Goal: Task Accomplishment & Management: Manage account settings

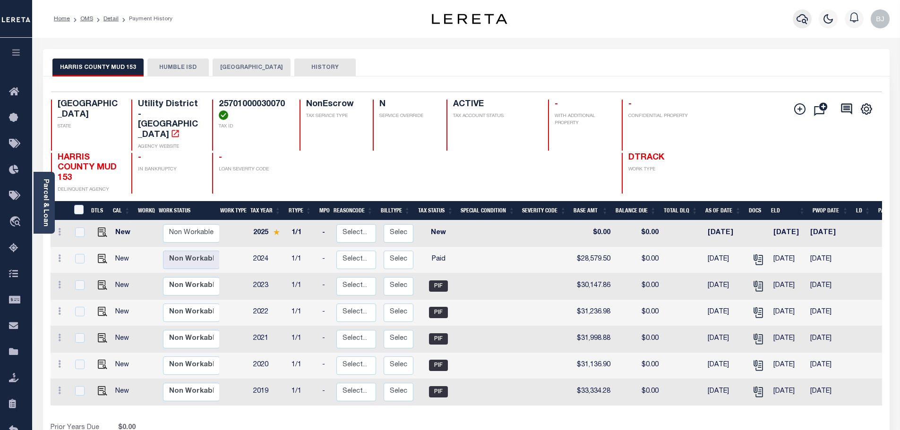
click at [800, 21] on icon "button" at bounding box center [801, 18] width 11 height 11
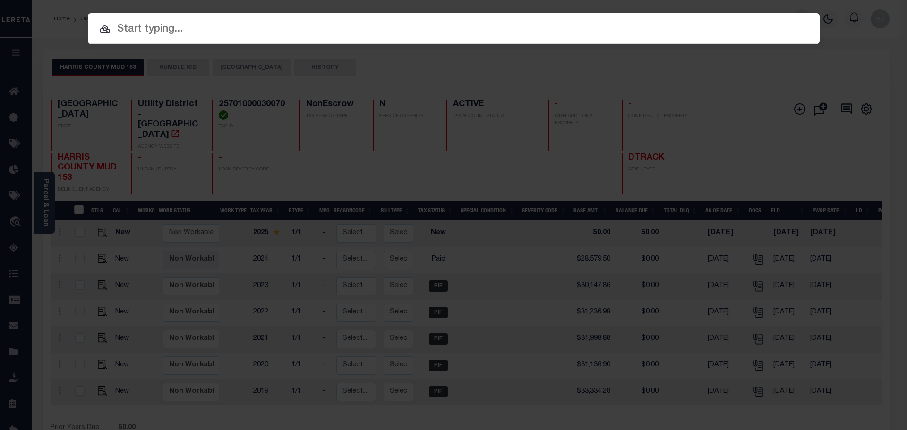
paste input "4029"
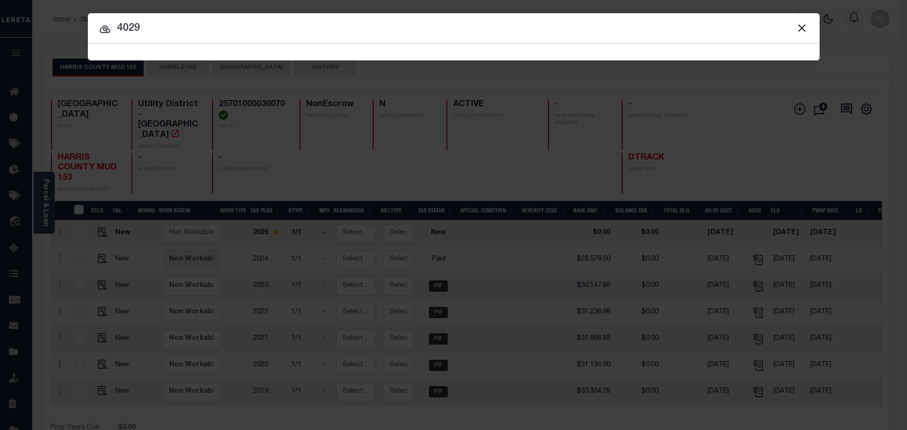
type input "4029"
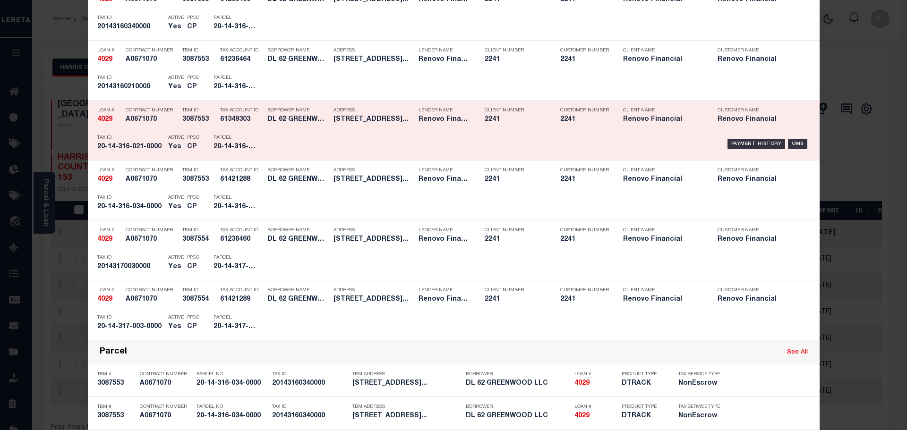
scroll to position [520, 0]
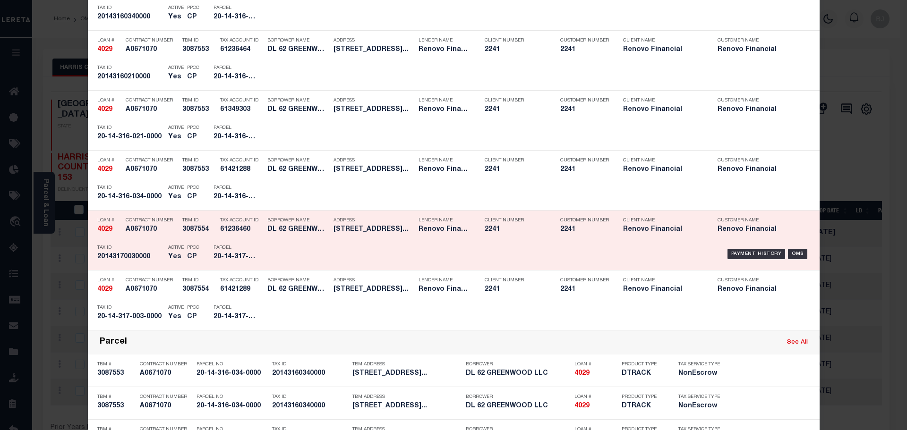
click at [344, 255] on div "Payment History OMS" at bounding box center [540, 253] width 540 height 27
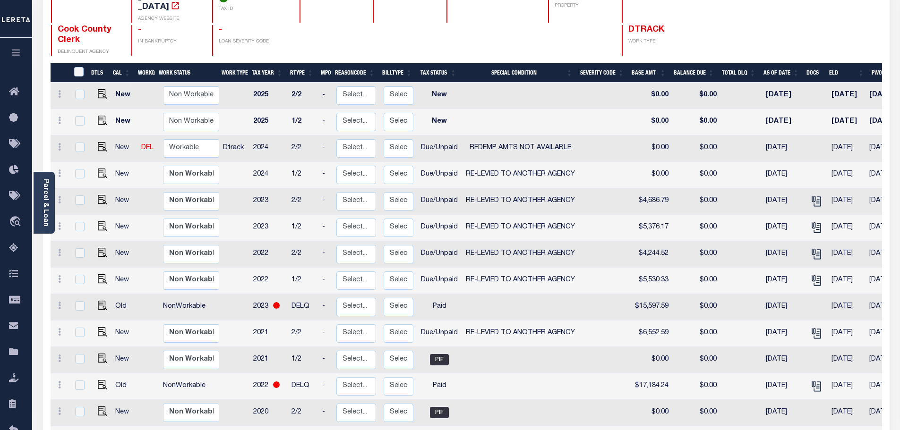
scroll to position [142, 0]
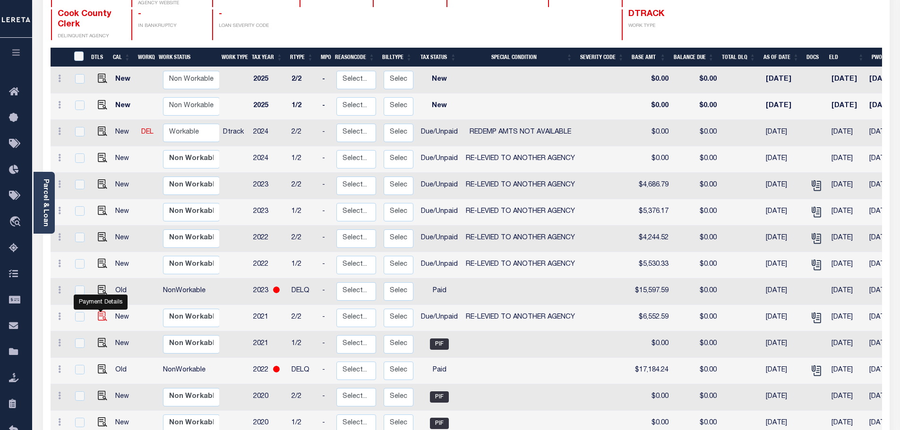
click at [101, 312] on img "" at bounding box center [102, 316] width 9 height 9
checkbox input "true"
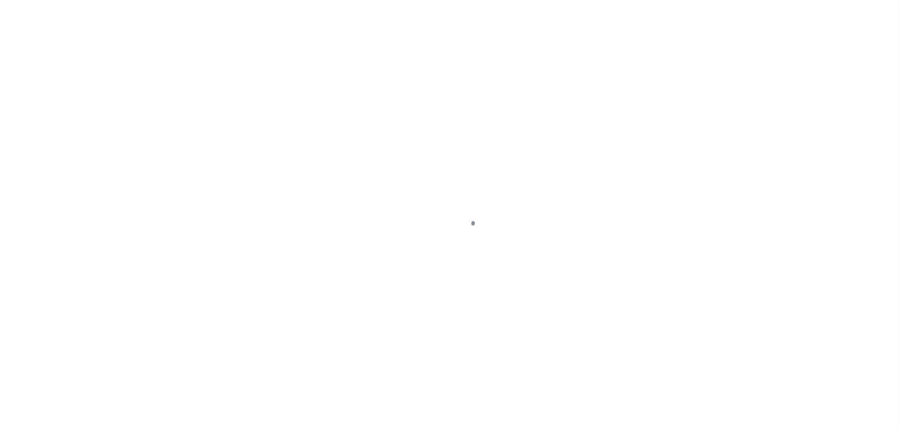
select select "Tax lien sale"
select select "DUE"
select select "31"
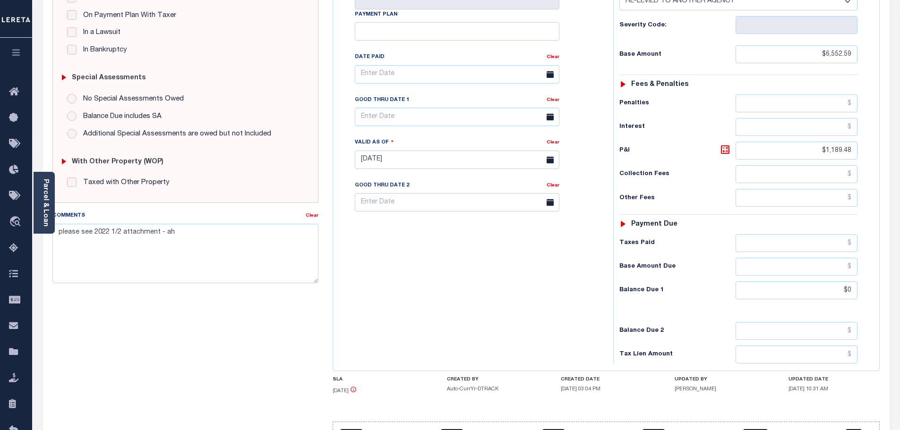
scroll to position [219, 0]
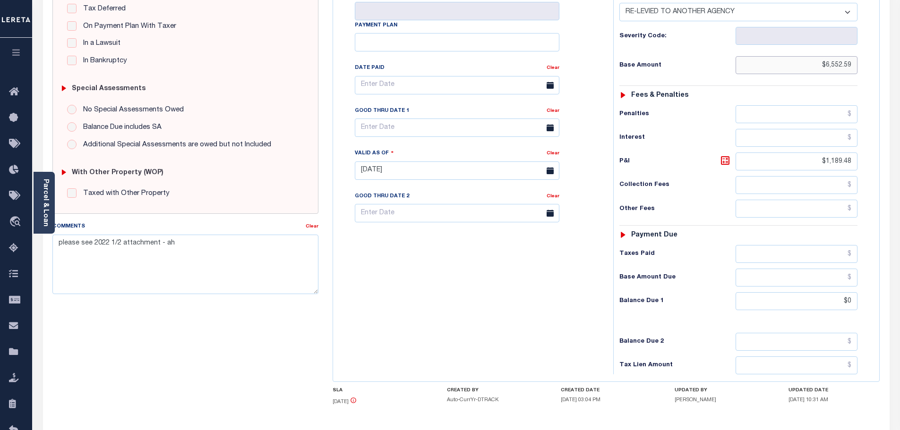
drag, startPoint x: 799, startPoint y: 47, endPoint x: 935, endPoint y: 47, distance: 136.5
click at [899, 47] on html "Home OMS Detail Payment History Tax Line Detail" at bounding box center [450, 139] width 900 height 716
drag, startPoint x: 827, startPoint y: 283, endPoint x: 907, endPoint y: 289, distance: 79.6
click at [899, 289] on html "Home OMS Detail Payment History Tax Line Detail" at bounding box center [450, 139] width 900 height 716
paste input "6,552.59"
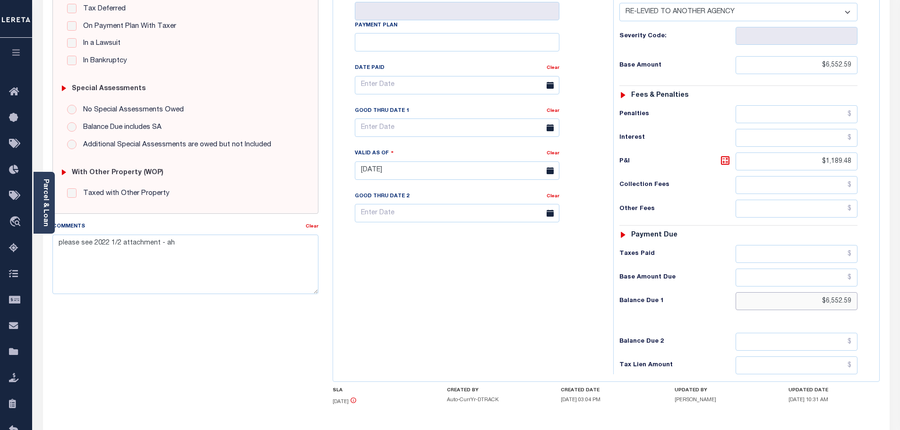
type input "$6,552.59"
type input "10/07/2025"
click at [442, 320] on div "Tax Bill No Multiple Payment Option Payment Plan Clear" at bounding box center [470, 165] width 271 height 417
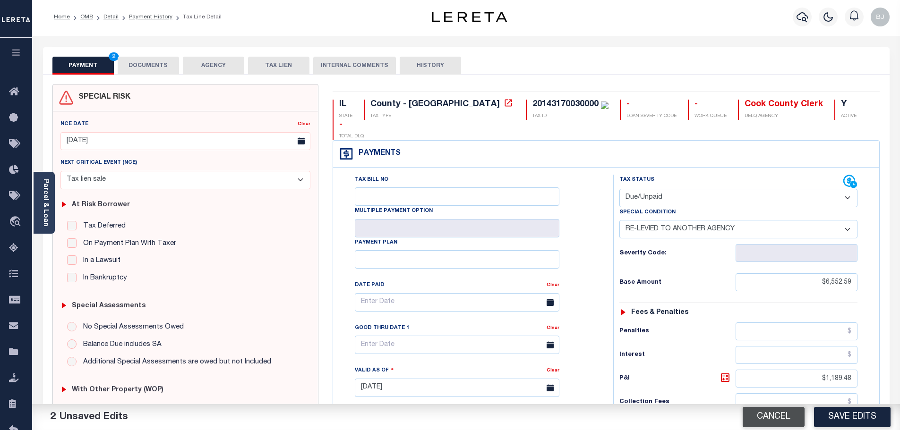
scroll to position [0, 0]
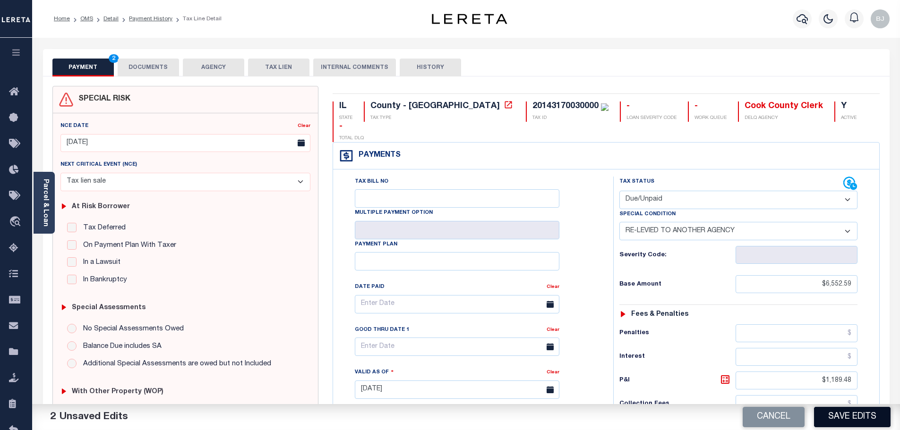
click at [834, 417] on button "Save Edits" at bounding box center [852, 417] width 77 height 20
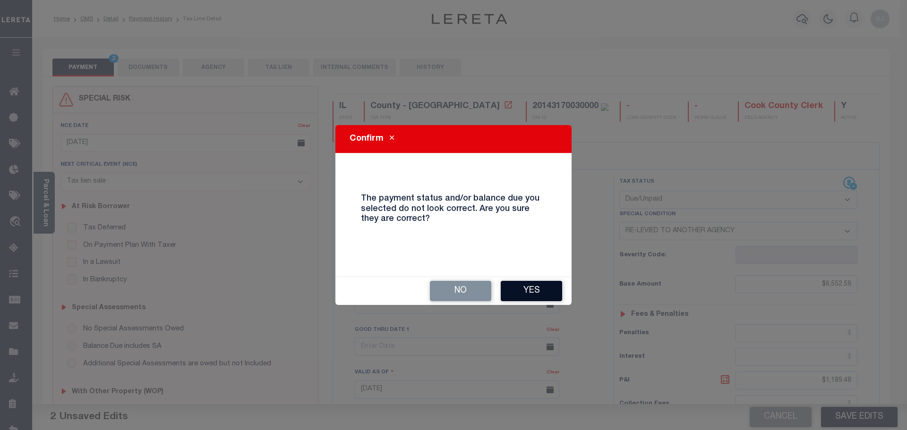
click at [532, 289] on button "Yes" at bounding box center [531, 291] width 61 height 20
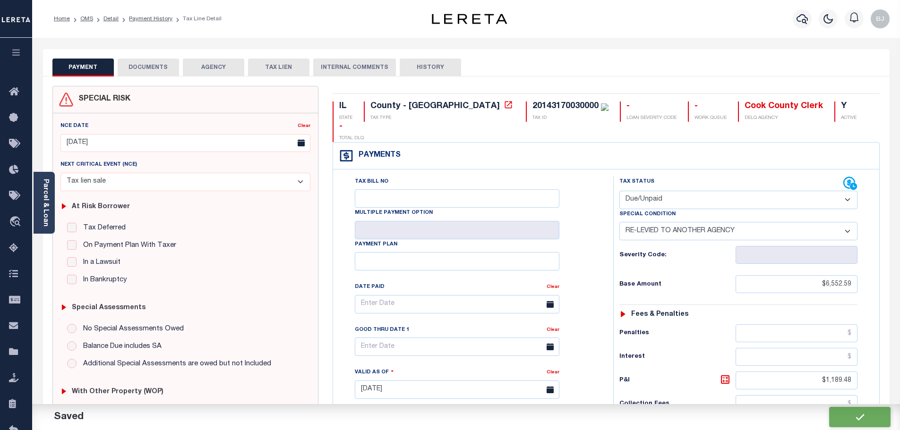
checkbox input "false"
type input "0"
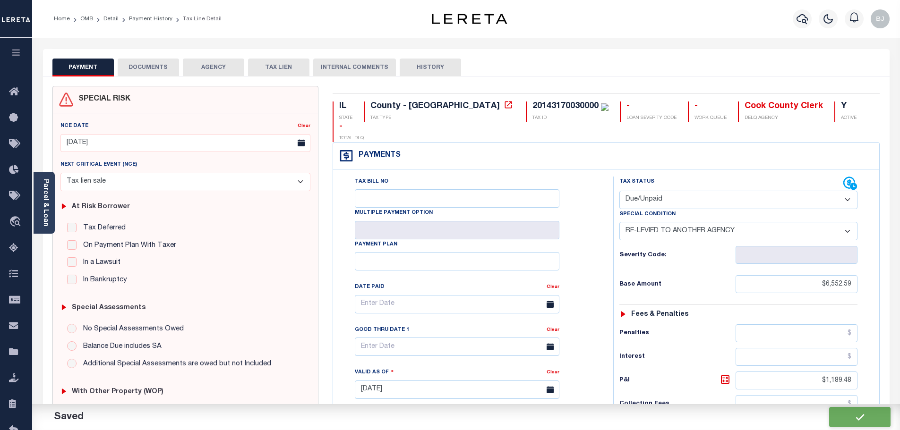
type input "$6,552.59"
type input "$1,189.48"
type input "$6,552.59"
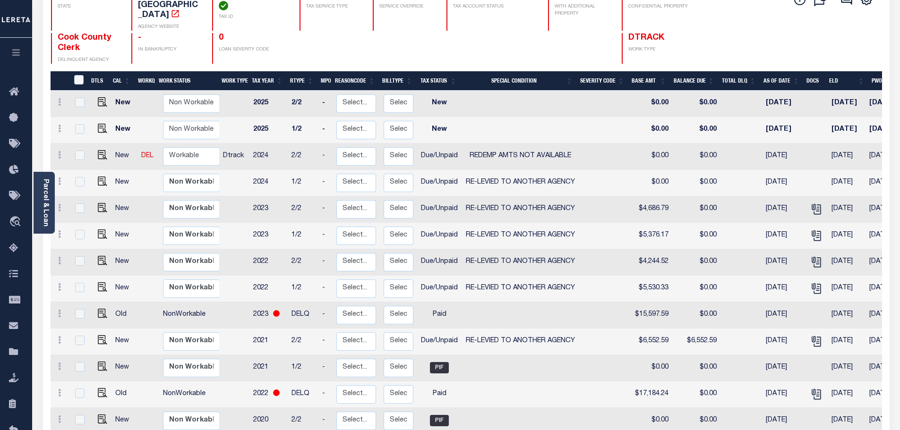
scroll to position [142, 0]
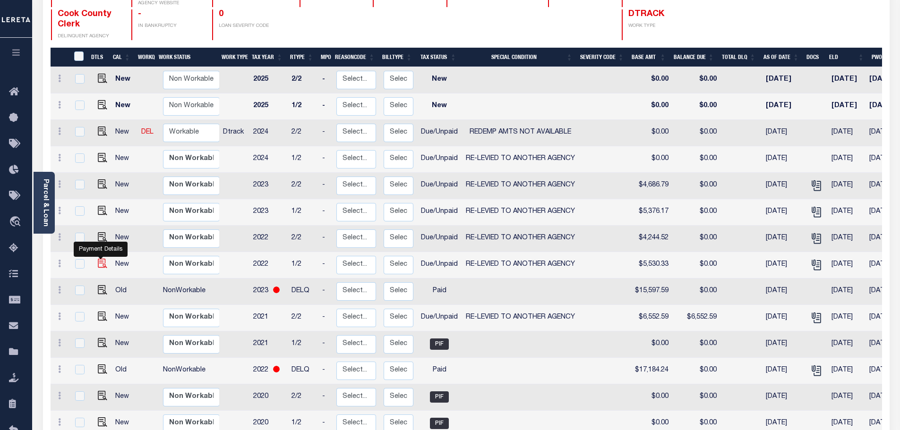
click at [102, 259] on img "" at bounding box center [102, 263] width 9 height 9
checkbox input "true"
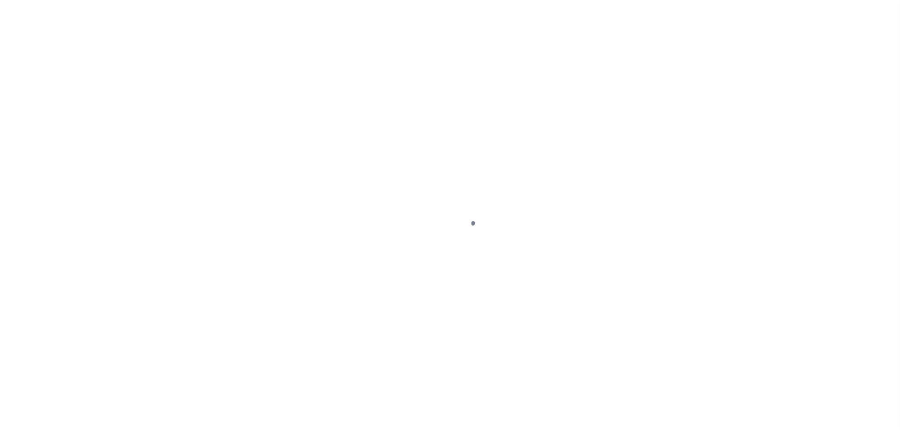
select select "DUE"
select select "31"
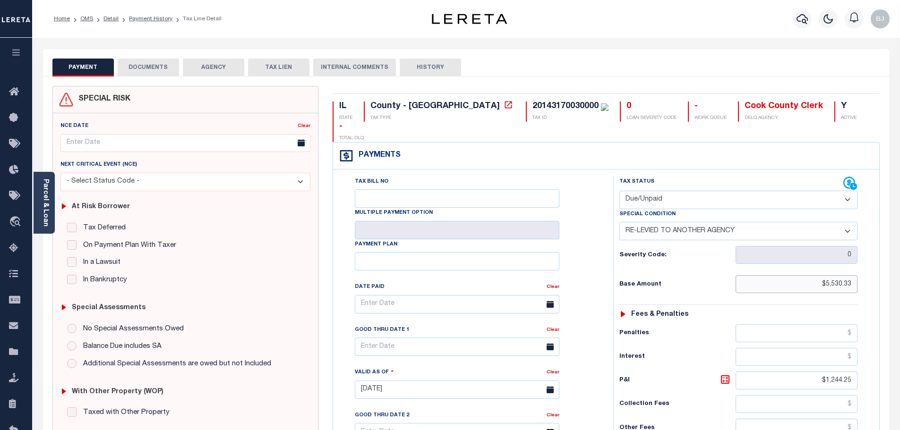
drag, startPoint x: 796, startPoint y: 265, endPoint x: 855, endPoint y: 262, distance: 58.6
click at [899, 263] on div "Parcel & Loan Tax Bill Details 20143170030000 TAX ID" at bounding box center [466, 376] width 868 height 676
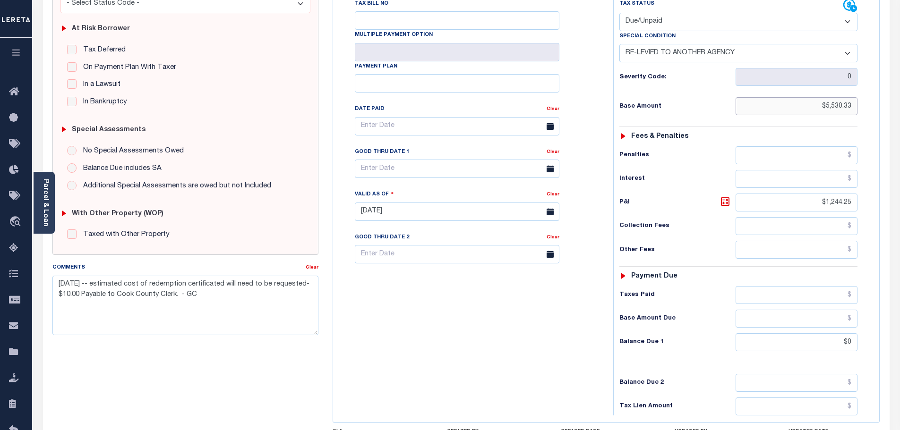
scroll to position [189, 0]
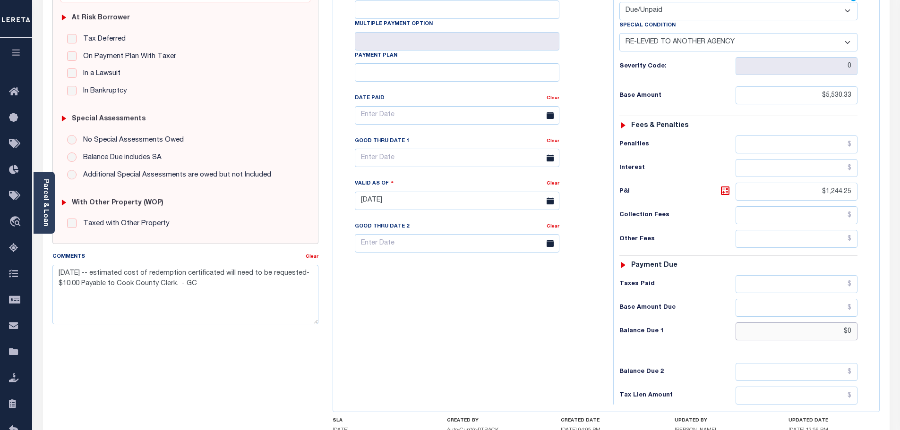
drag, startPoint x: 818, startPoint y: 313, endPoint x: 986, endPoint y: 314, distance: 168.2
click at [899, 314] on html "Home OMS Detail Payment History Tax Line Detail" at bounding box center [450, 168] width 900 height 714
paste input "5,530.33"
type input "$5,530.33"
type input "[DATE]"
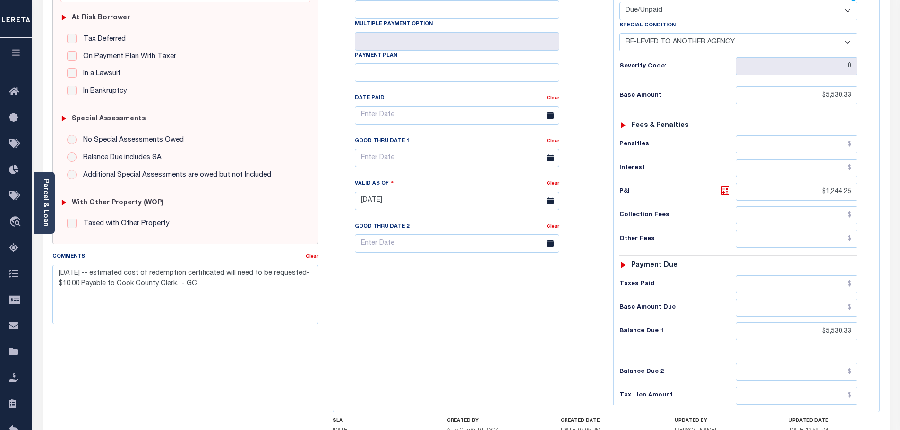
drag, startPoint x: 602, startPoint y: 294, endPoint x: 613, endPoint y: 296, distance: 10.5
click at [602, 294] on div "Tax Bill No Multiple Payment Option Payment Plan Clear" at bounding box center [470, 196] width 271 height 417
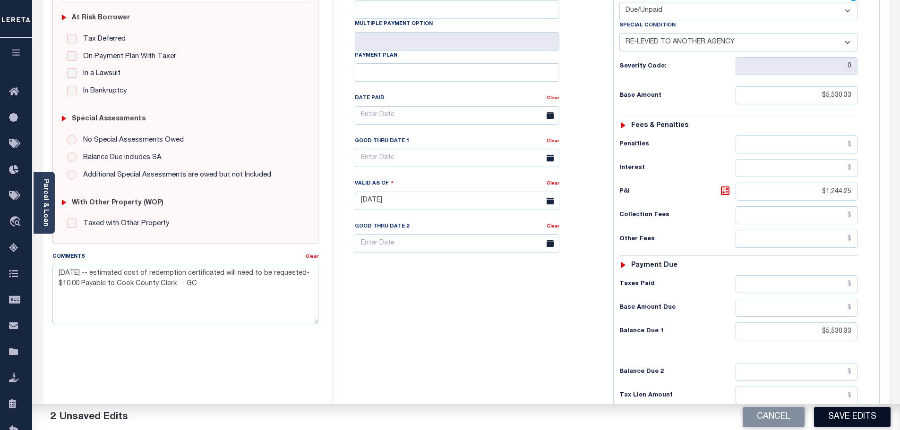
click at [869, 410] on button "Save Edits" at bounding box center [852, 417] width 77 height 20
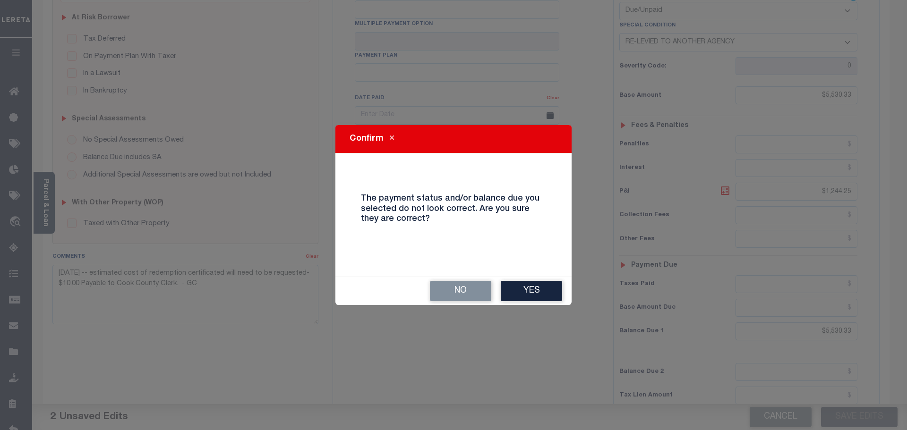
click at [524, 314] on div "Confirm The payment status and/or balance due you selected do not look correct.…" at bounding box center [453, 215] width 907 height 430
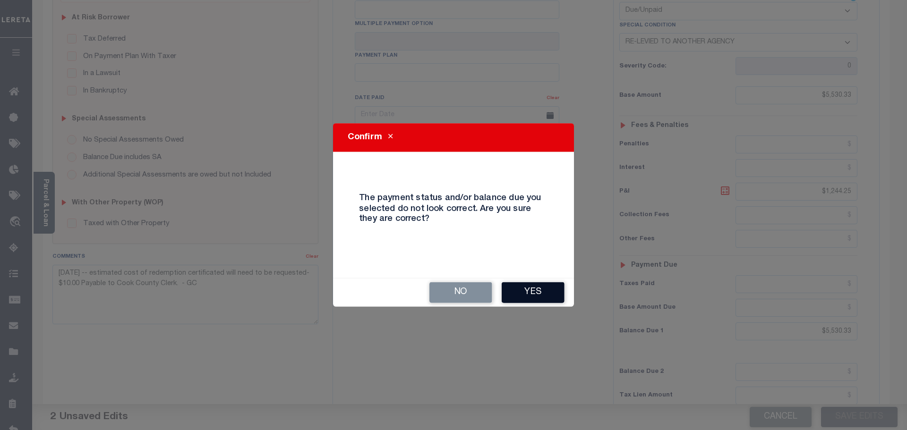
click at [525, 288] on button "Yes" at bounding box center [533, 292] width 63 height 21
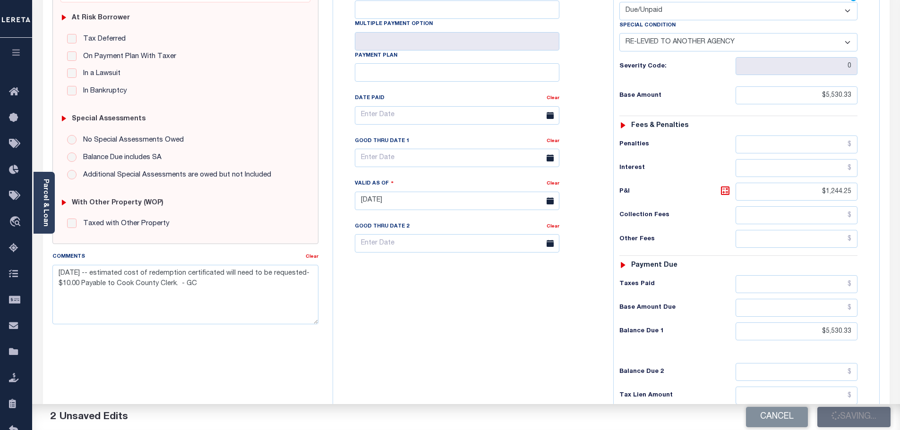
checkbox input "false"
type input "$5,530.33"
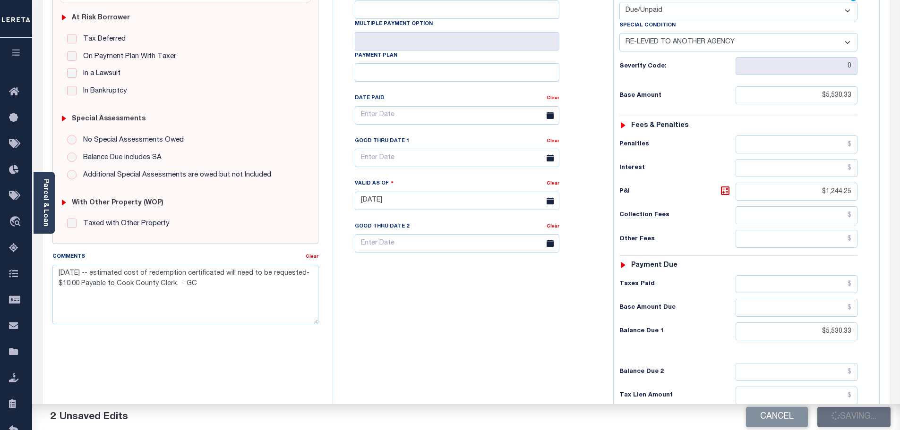
type input "$1,244.25"
type input "$5,530.33"
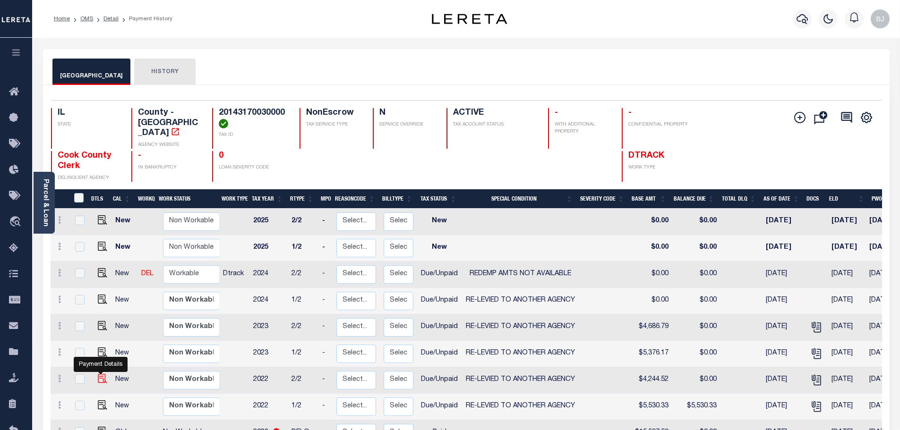
click at [99, 374] on img "" at bounding box center [102, 378] width 9 height 9
checkbox input "true"
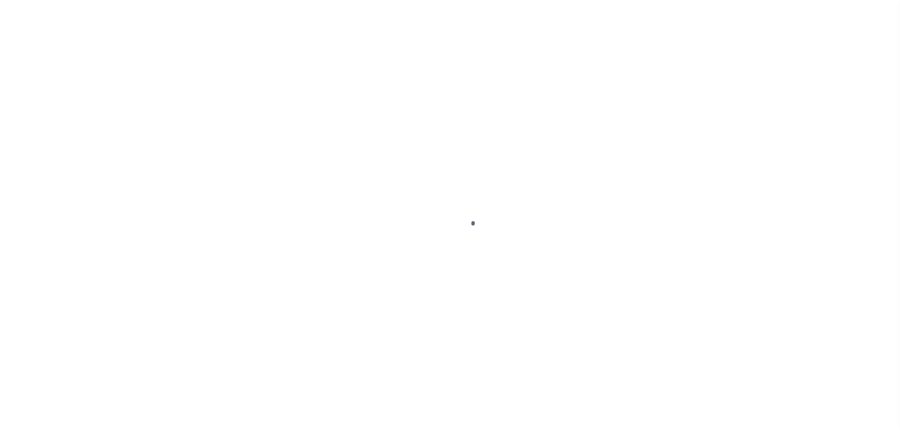
select select "DUE"
select select "31"
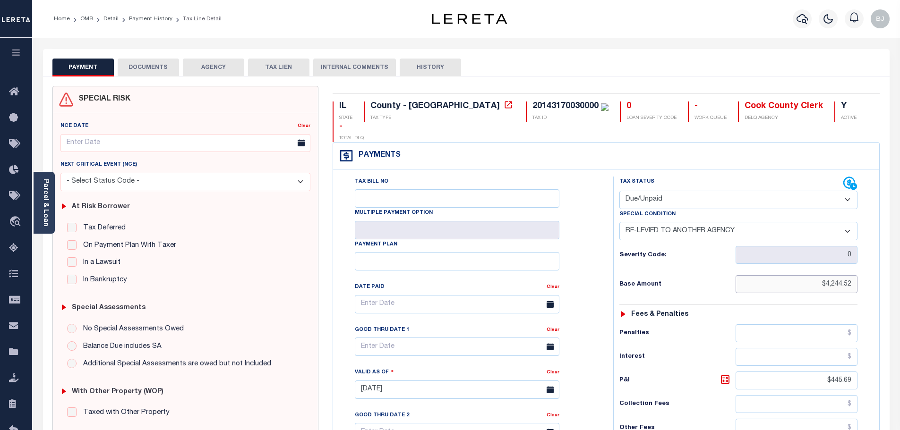
drag, startPoint x: 793, startPoint y: 264, endPoint x: 882, endPoint y: 271, distance: 89.1
click at [885, 269] on div "IL STATE County - IL TAX TYPE 20143170030000 TAX ID 0 LOAN SEVERITY CODE - WORK…" at bounding box center [605, 389] width 561 height 607
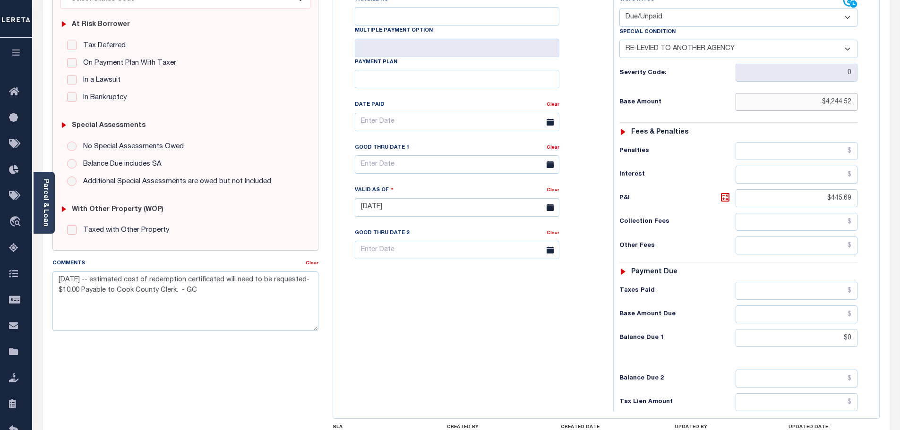
scroll to position [189, 0]
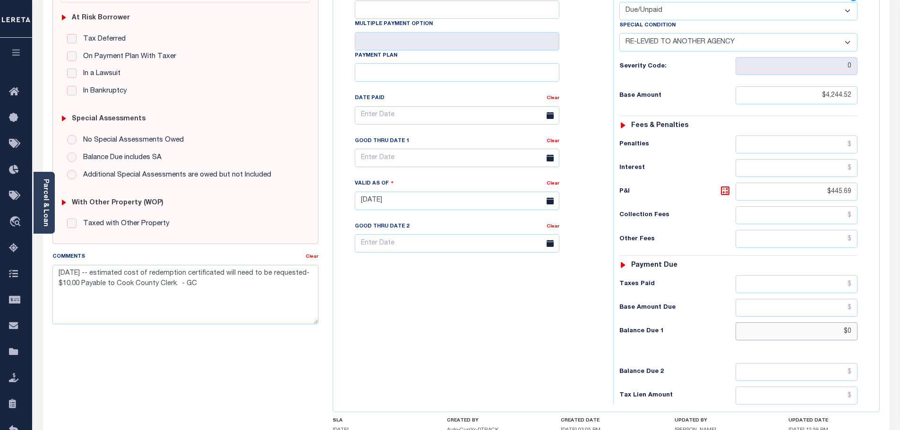
drag, startPoint x: 833, startPoint y: 310, endPoint x: 884, endPoint y: 310, distance: 50.5
click at [883, 310] on div "IL STATE County - IL TAX TYPE 20143170030000 TAX ID 0 LOAN SEVERITY CODE - WORK…" at bounding box center [605, 200] width 561 height 607
paste input "4,244.52"
type input "$4,244.52"
type input "[DATE]"
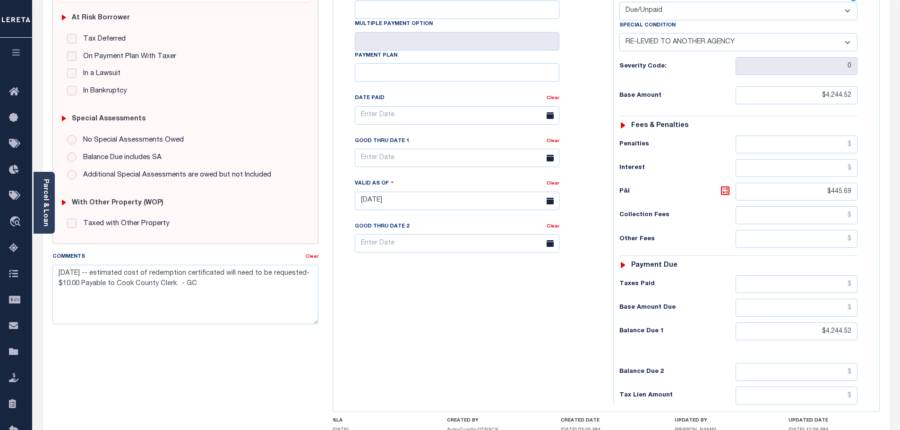
drag, startPoint x: 635, startPoint y: 343, endPoint x: 781, endPoint y: 408, distance: 159.7
click at [635, 343] on div "Tax Status Status - Select Status Code -" at bounding box center [741, 196] width 257 height 417
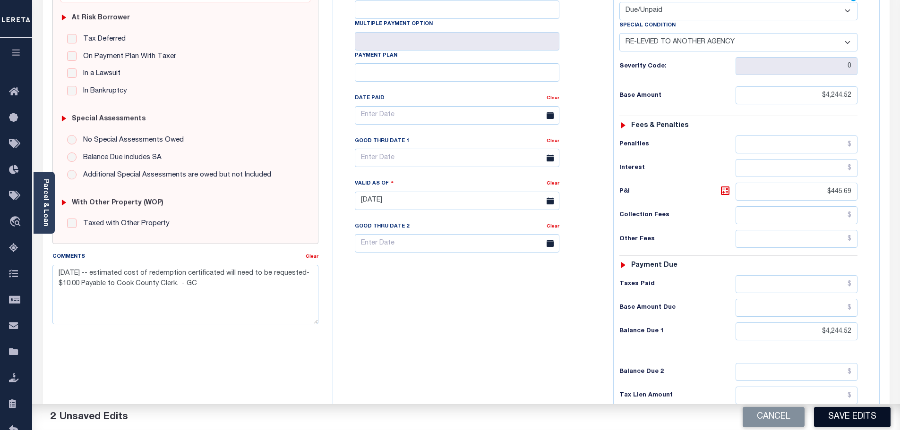
click at [857, 414] on button "Save Edits" at bounding box center [852, 417] width 77 height 20
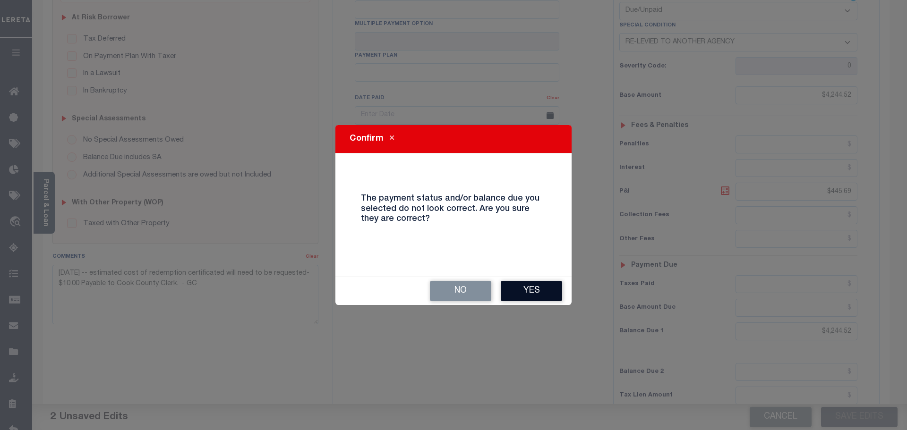
click at [539, 295] on button "Yes" at bounding box center [531, 291] width 61 height 20
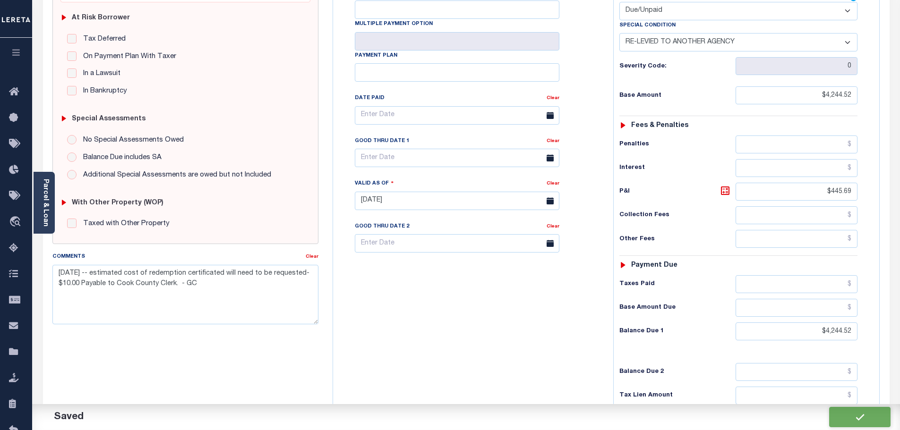
checkbox input "false"
type input "$4,244.52"
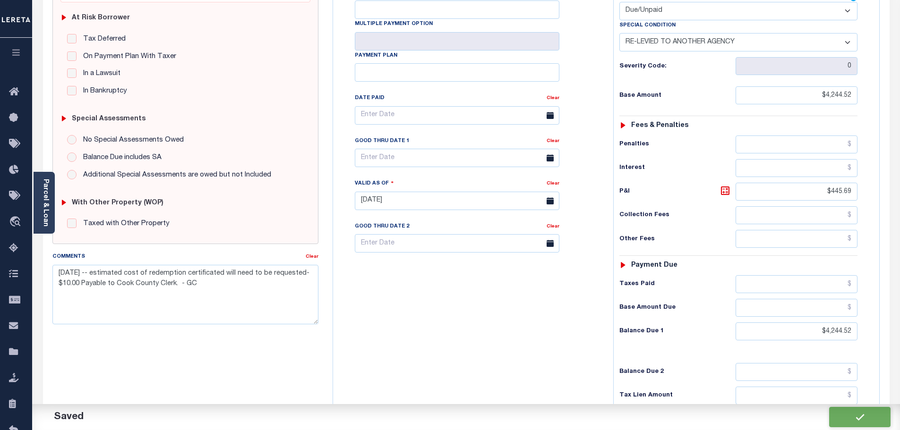
type input "$445.69"
type input "$4,244.52"
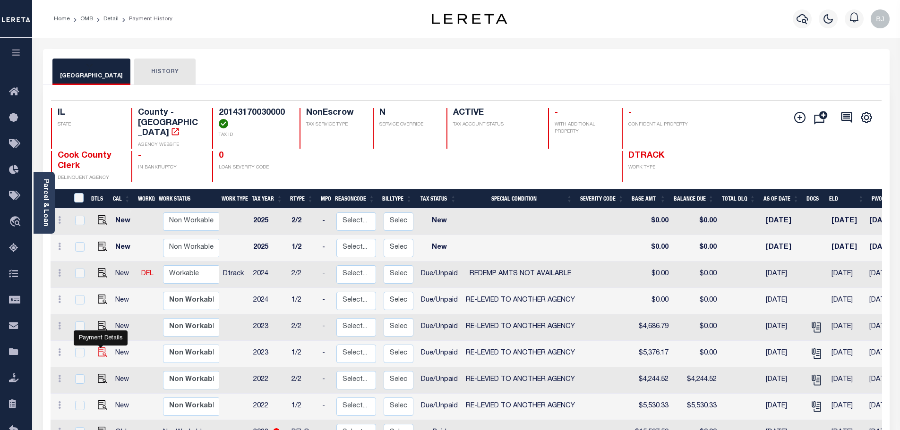
click at [103, 348] on img "" at bounding box center [102, 352] width 9 height 9
checkbox input "true"
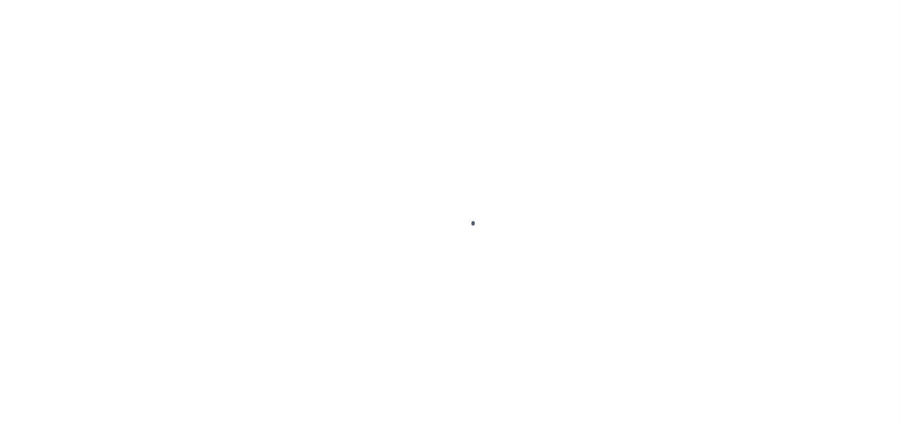
select select "DUE"
select select "31"
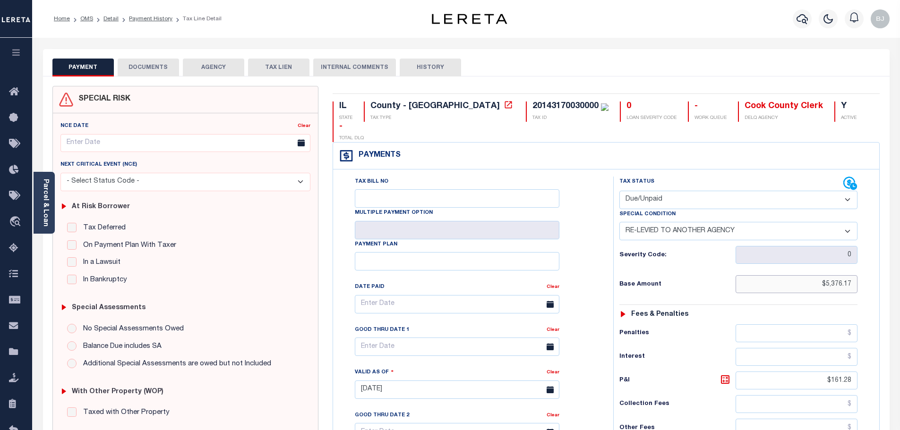
drag, startPoint x: 803, startPoint y: 262, endPoint x: 985, endPoint y: 263, distance: 182.3
click at [899, 263] on html "Home OMS Detail Payment History Tax Line Detail" at bounding box center [450, 357] width 900 height 714
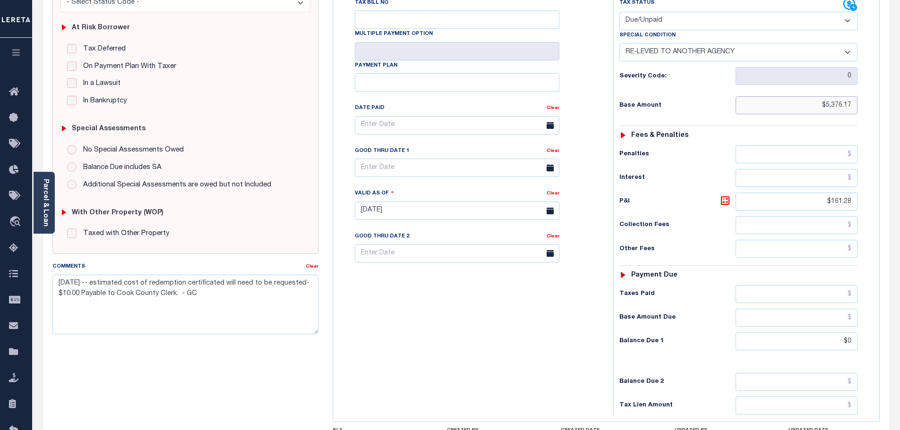
scroll to position [189, 0]
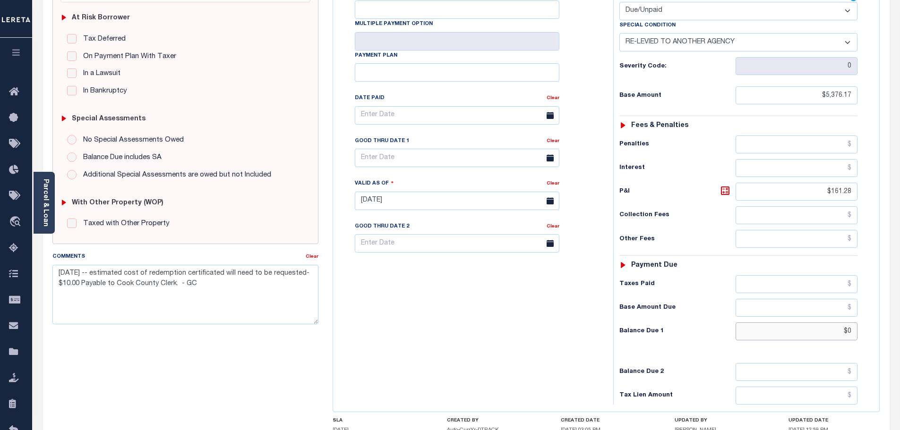
drag, startPoint x: 830, startPoint y: 306, endPoint x: 927, endPoint y: 311, distance: 97.9
click at [899, 311] on html "Home OMS Detail Payment History Tax Line Detail" at bounding box center [450, 168] width 900 height 714
paste input "5,376.17"
type input "$5,376.17"
type input "[DATE]"
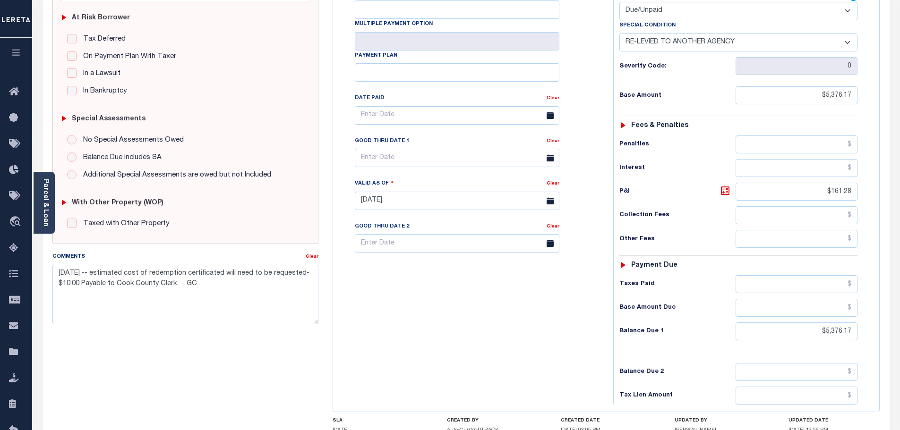
drag, startPoint x: 631, startPoint y: 310, endPoint x: 636, endPoint y: 310, distance: 5.2
click at [631, 328] on h6 "Balance Due 1" at bounding box center [677, 332] width 116 height 8
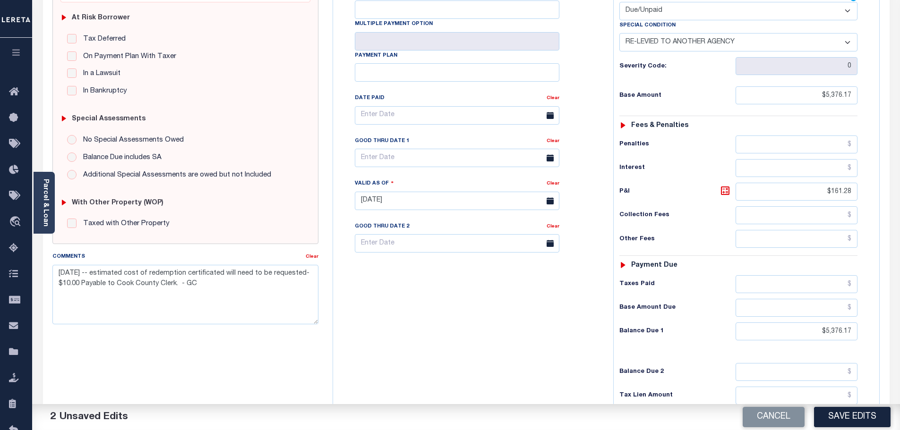
click at [840, 418] on h4 "UPDATED DATE" at bounding box center [833, 421] width 91 height 6
drag, startPoint x: 843, startPoint y: 408, endPoint x: 840, endPoint y: 404, distance: 5.0
click at [841, 405] on div "Cancel Save Edits" at bounding box center [683, 417] width 434 height 26
click at [846, 417] on button "Save Edits" at bounding box center [852, 417] width 77 height 20
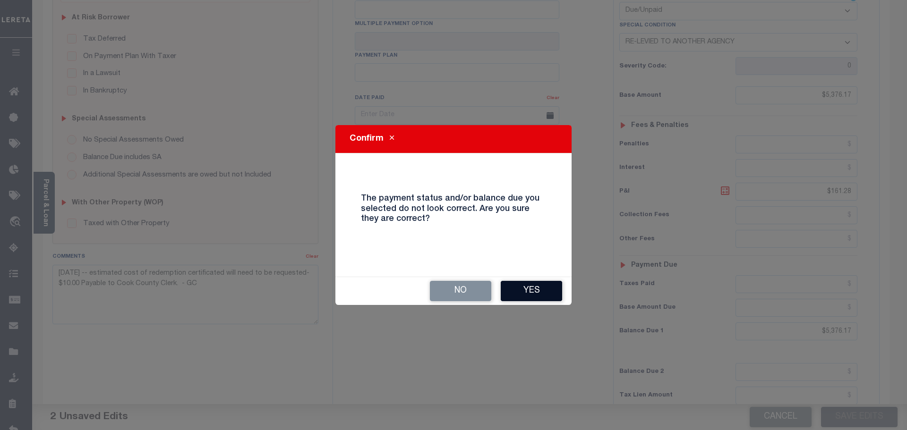
click at [517, 296] on button "Yes" at bounding box center [531, 291] width 61 height 20
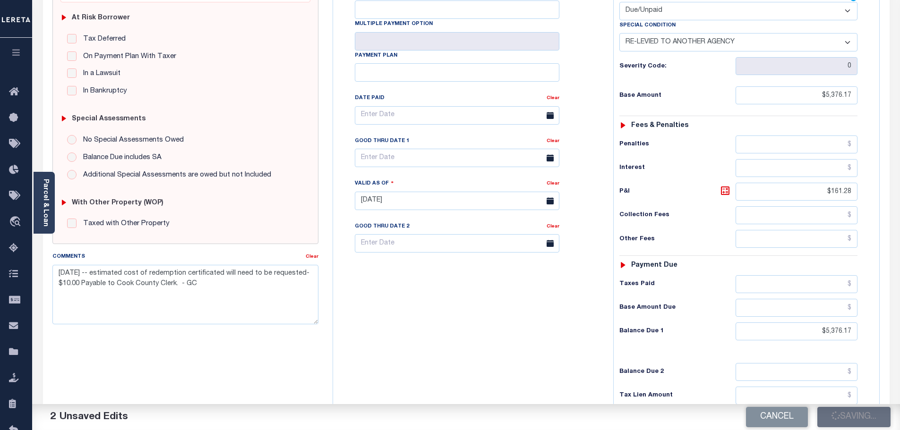
checkbox input "false"
type input "$5,376.17"
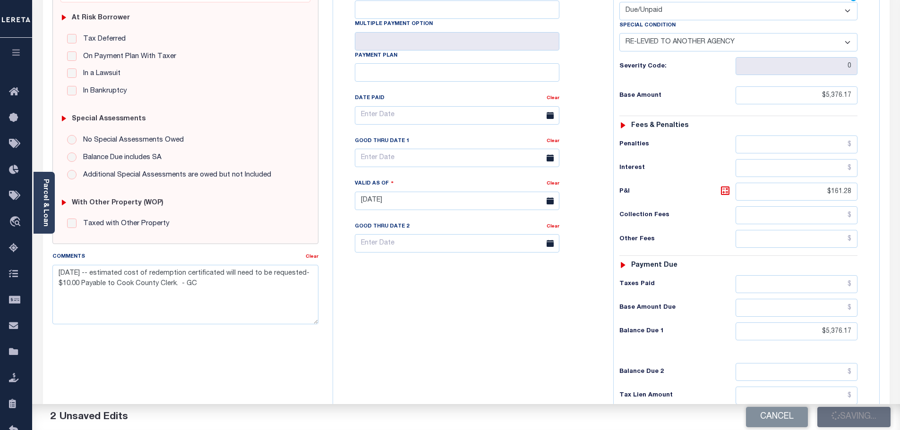
type input "$161.28"
type input "$5,376.17"
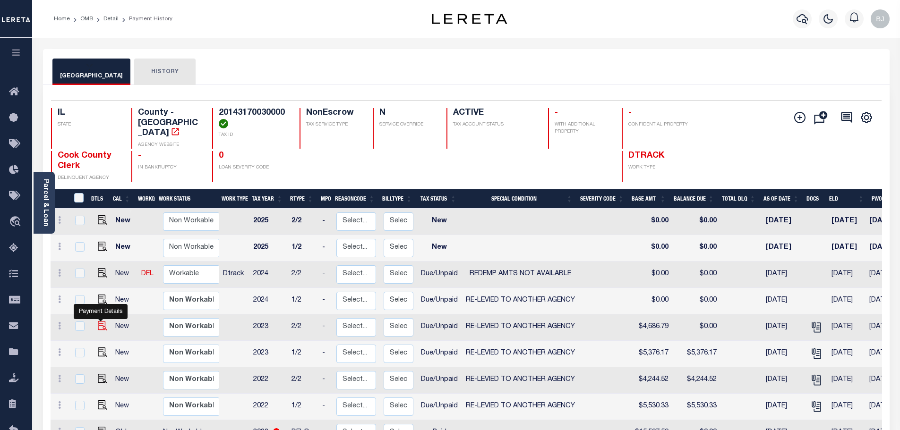
click at [100, 321] on img "" at bounding box center [102, 325] width 9 height 9
checkbox input "true"
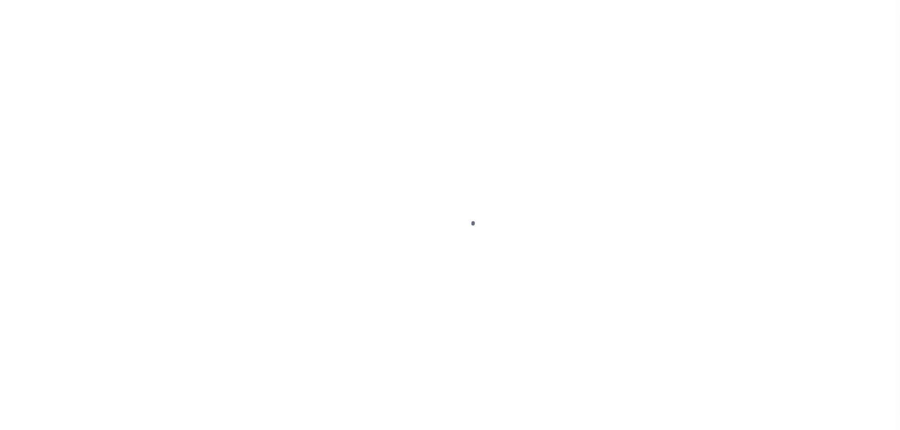
select select "DUE"
select select "31"
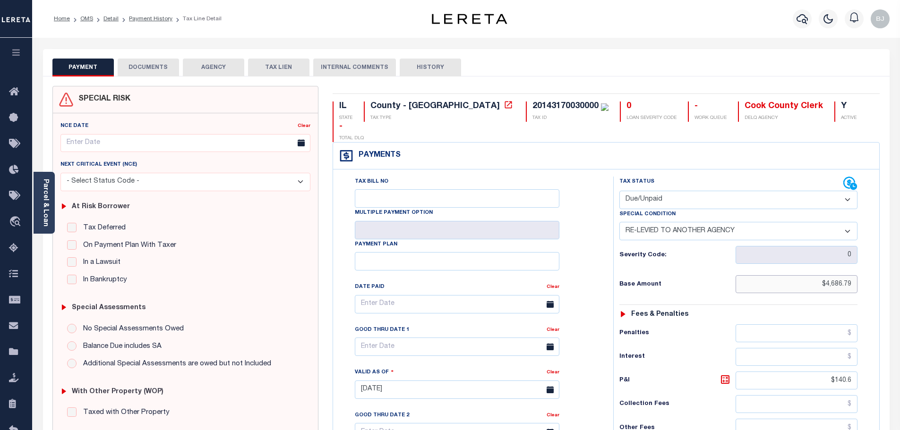
drag, startPoint x: 796, startPoint y: 257, endPoint x: 924, endPoint y: 257, distance: 127.6
click at [899, 257] on html "Home OMS Detail Payment History Tax Line Detail" at bounding box center [450, 357] width 900 height 714
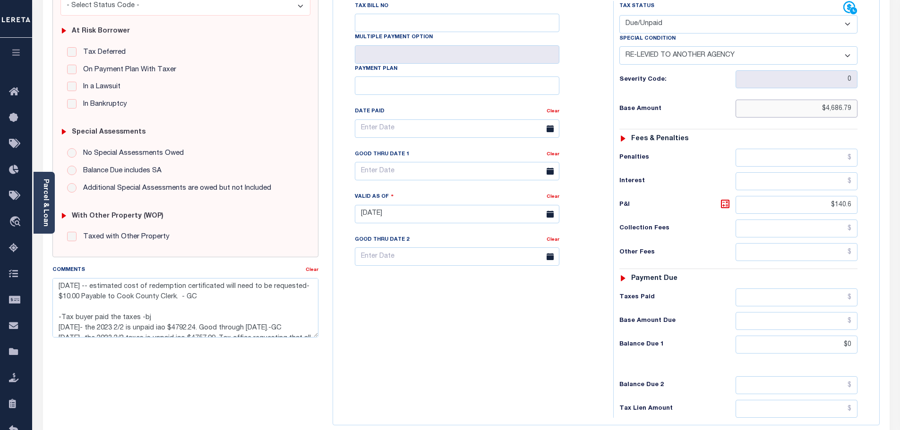
scroll to position [189, 0]
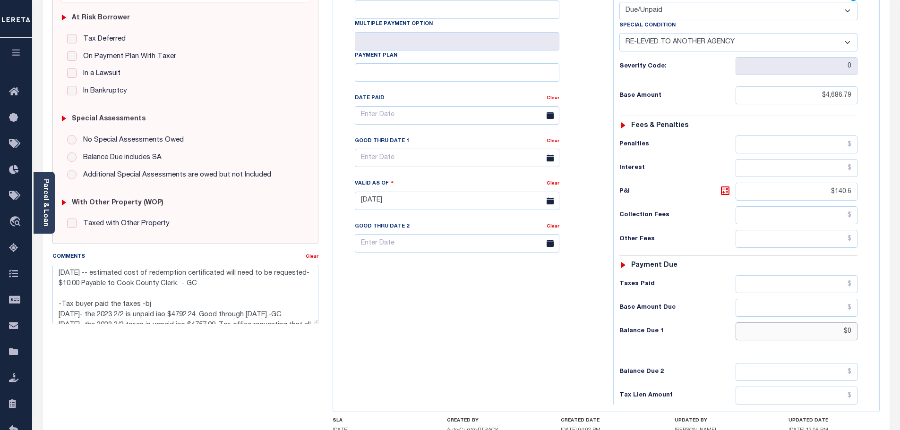
drag, startPoint x: 845, startPoint y: 315, endPoint x: 900, endPoint y: 315, distance: 55.3
click at [899, 315] on html "Home OMS Detail Payment History Tax Line Detail" at bounding box center [450, 168] width 900 height 714
paste input "4,686.79"
type input "$4,686.79"
type input "[DATE]"
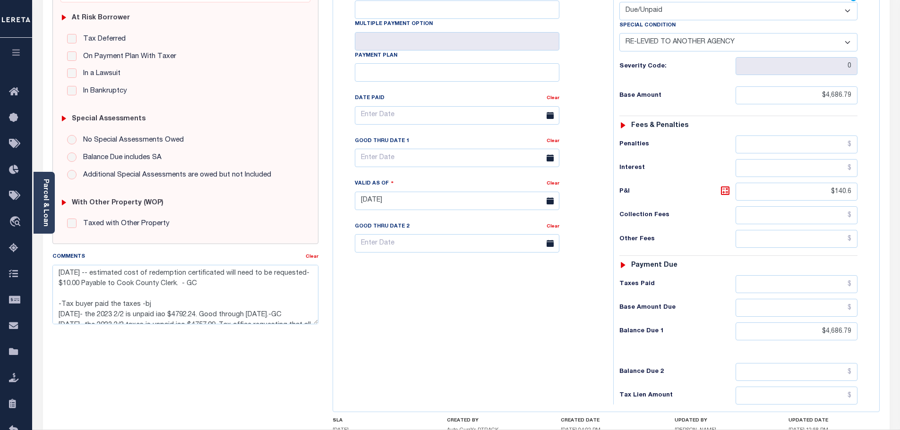
click at [682, 323] on div "Balance Due 1 $4,686.79" at bounding box center [738, 332] width 238 height 18
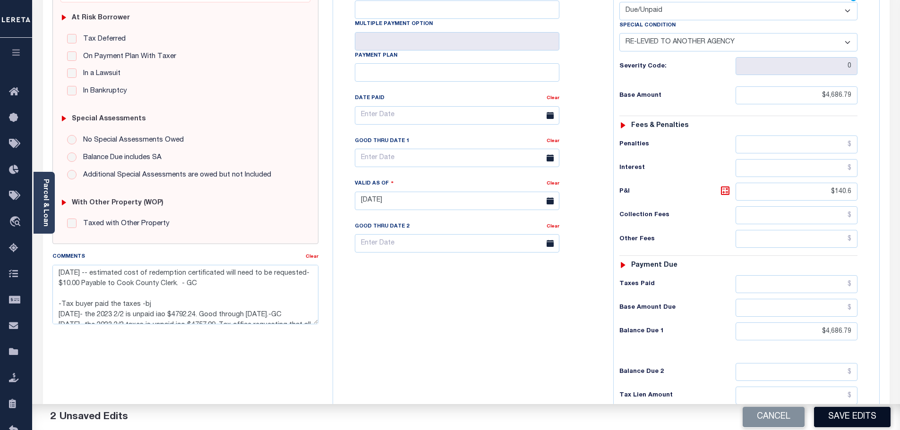
click at [866, 421] on button "Save Edits" at bounding box center [852, 417] width 77 height 20
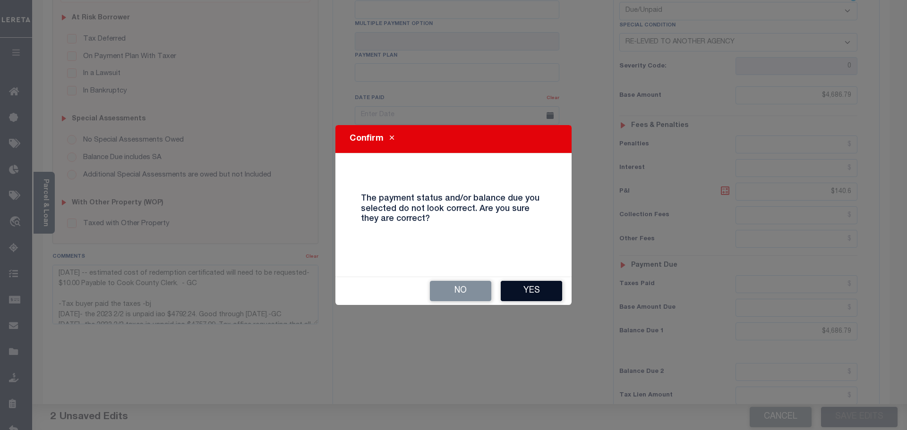
click at [556, 291] on button "Yes" at bounding box center [531, 291] width 61 height 20
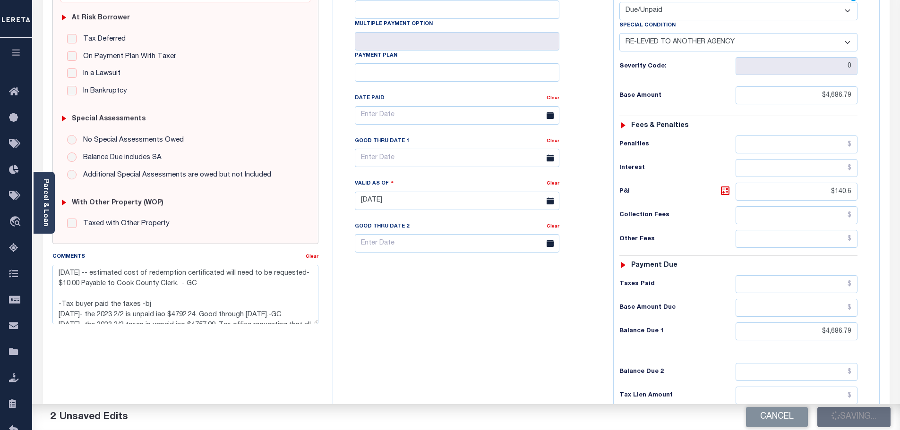
checkbox input "false"
type textarea "9/25/2025 -- estimated cost of redemption certificated will need to be requeste…"
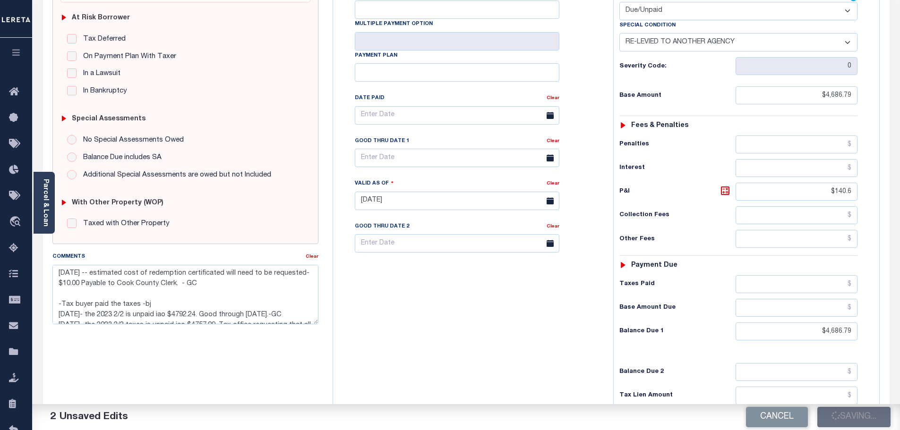
type input "$4,686.79"
type input "$140.6"
type input "$4,686.79"
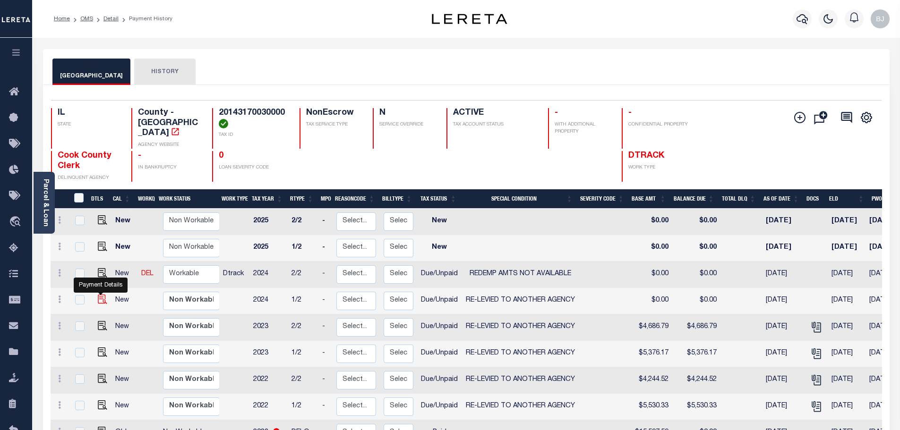
click at [98, 295] on img "" at bounding box center [102, 299] width 9 height 9
checkbox input "true"
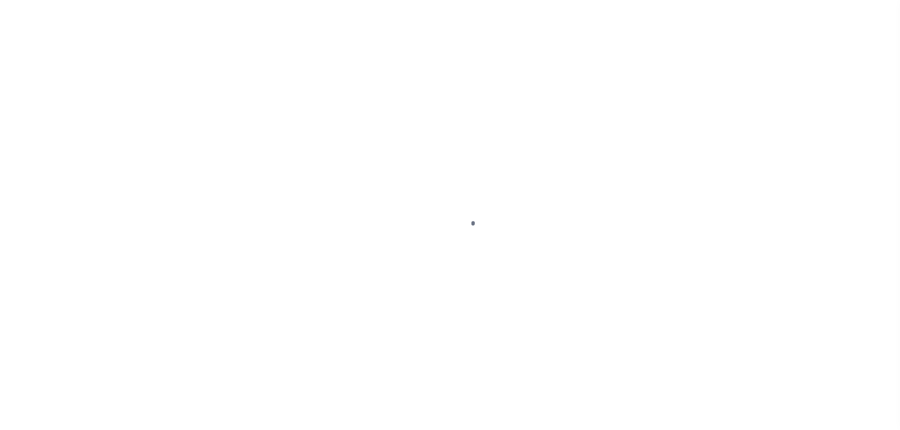
select select "DUE"
select select "31"
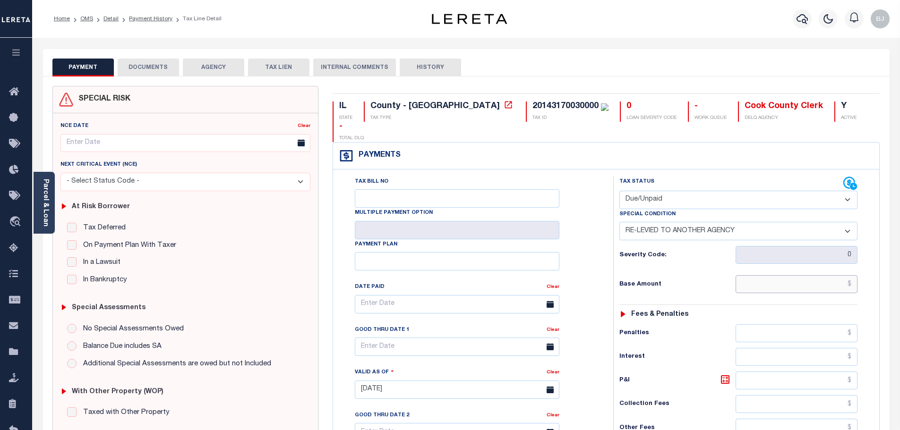
click at [813, 275] on input "text" at bounding box center [797, 284] width 122 height 18
paste input "5,534.63"
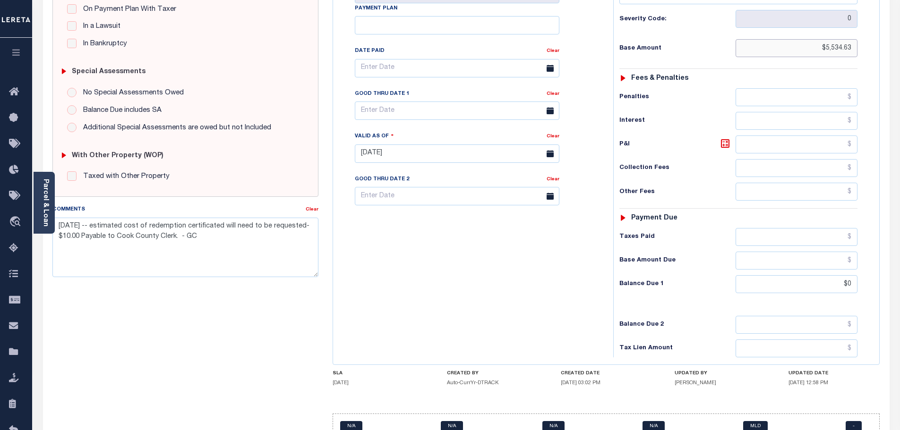
type input "$5,534.63"
type input "[DATE]"
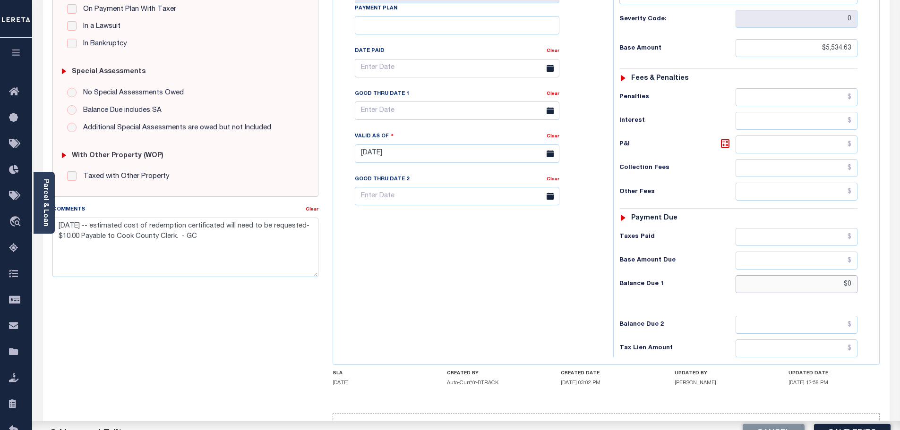
drag, startPoint x: 830, startPoint y: 268, endPoint x: 905, endPoint y: 261, distance: 74.9
click at [899, 261] on html "Home OMS Detail Payment History Tax Line Detail" at bounding box center [450, 121] width 900 height 714
paste input "5,534.63"
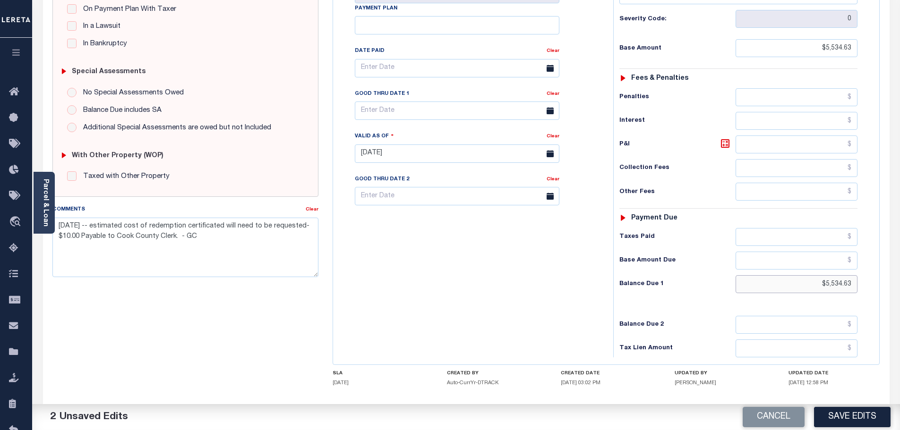
type input "$5,534.63"
click at [511, 280] on div "Tax Bill No Multiple Payment Option Payment Plan Clear" at bounding box center [470, 148] width 271 height 417
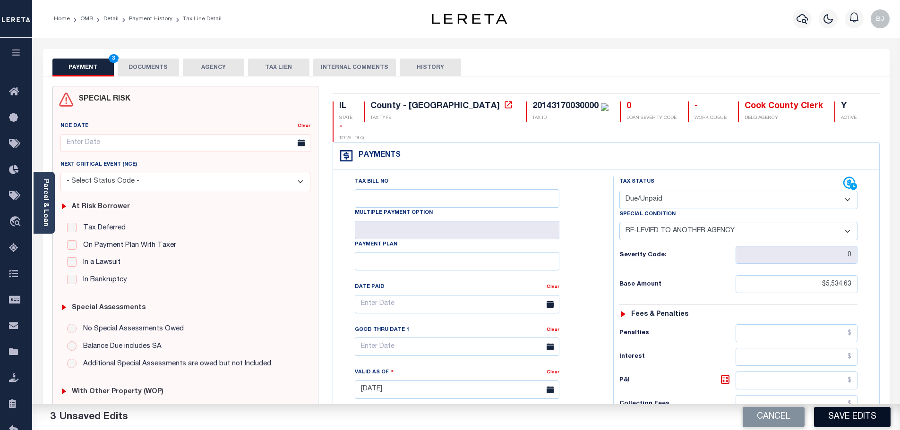
click at [873, 414] on button "Save Edits" at bounding box center [852, 417] width 77 height 20
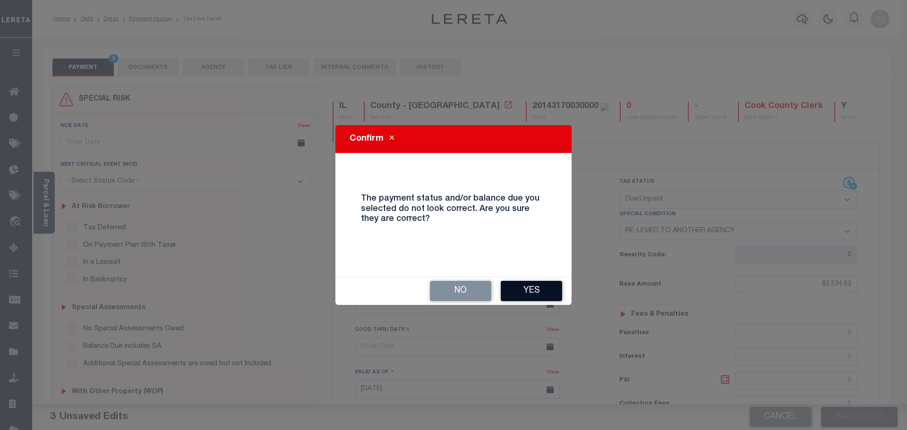
click at [541, 300] on button "Yes" at bounding box center [531, 291] width 61 height 20
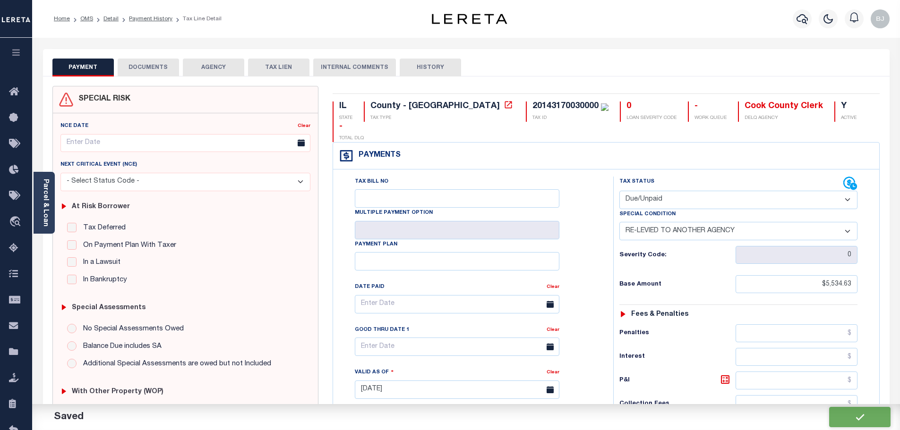
checkbox input "false"
type input "$5,534.63"
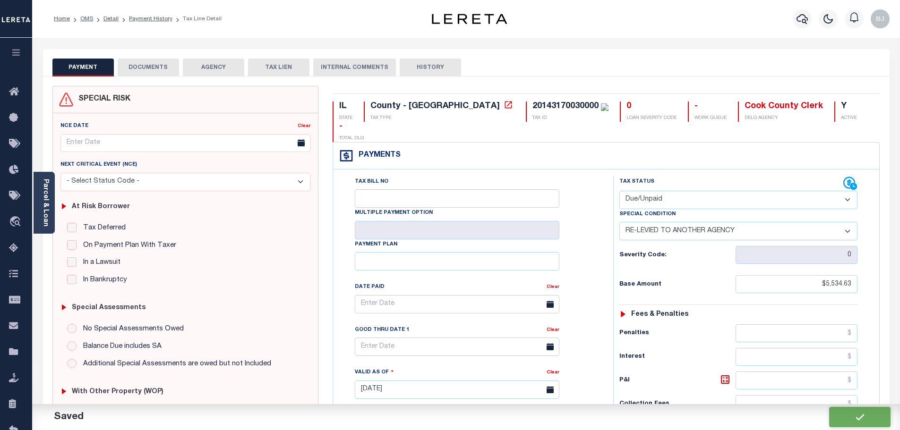
type input "$5,534.63"
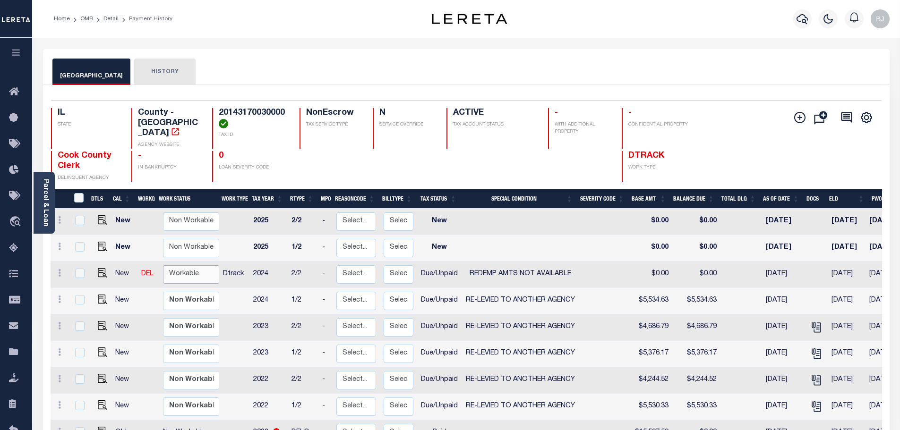
click at [188, 268] on select "Non Workable Workable" at bounding box center [191, 274] width 57 height 18
checkbox input "true"
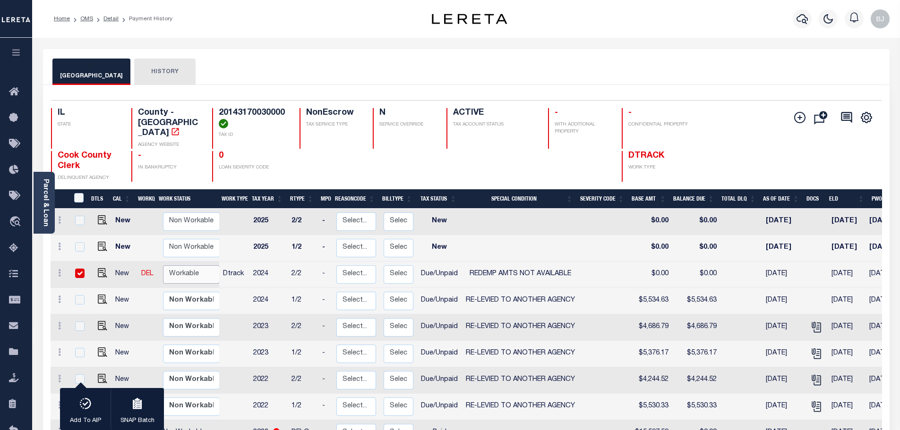
select select "true"
click at [163, 265] on select "Non Workable Workable" at bounding box center [191, 274] width 57 height 18
checkbox input "false"
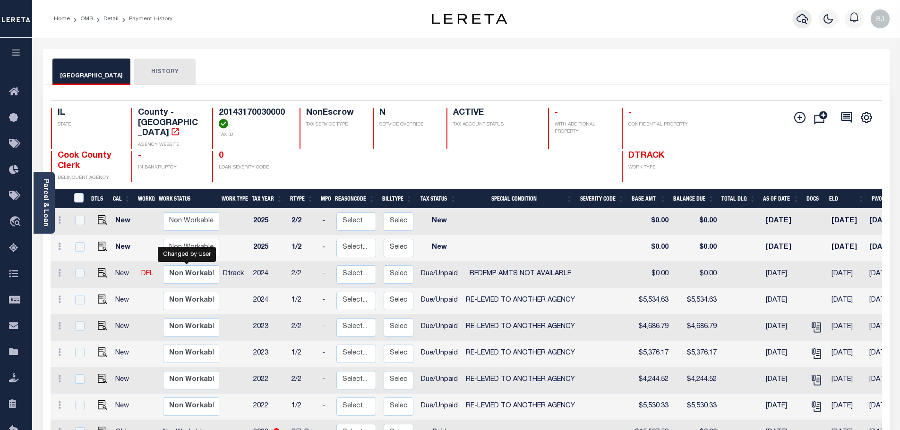
click at [797, 13] on button "button" at bounding box center [802, 18] width 19 height 19
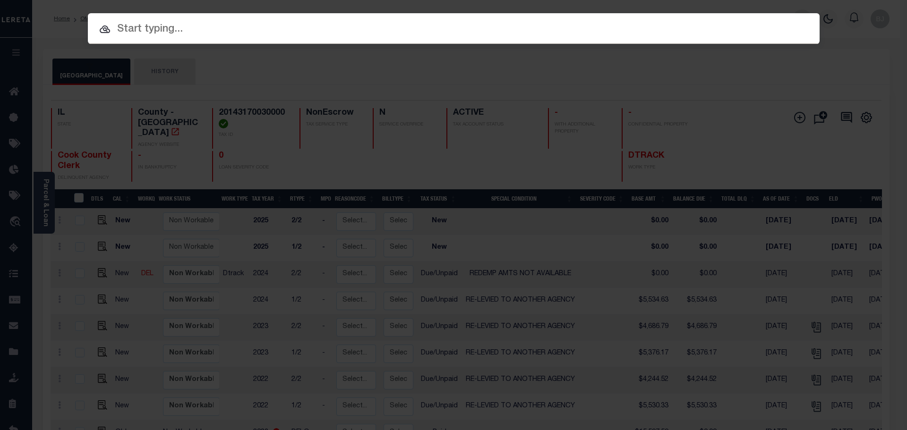
paste input "10052"
type input "10052"
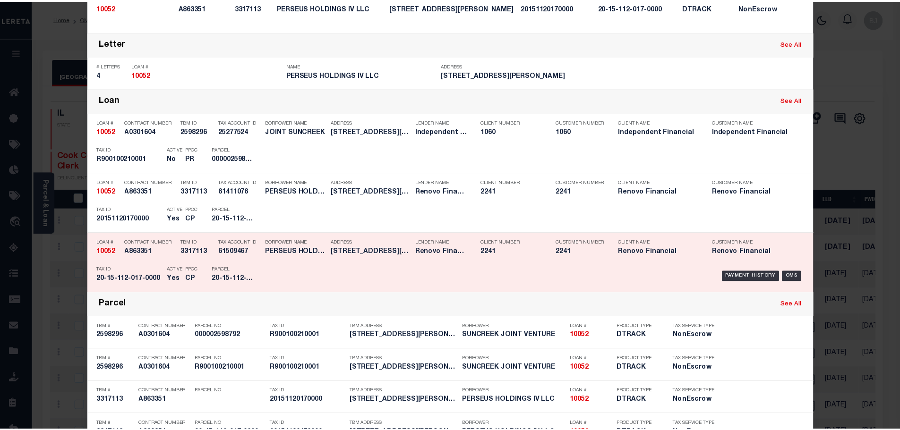
scroll to position [189, 0]
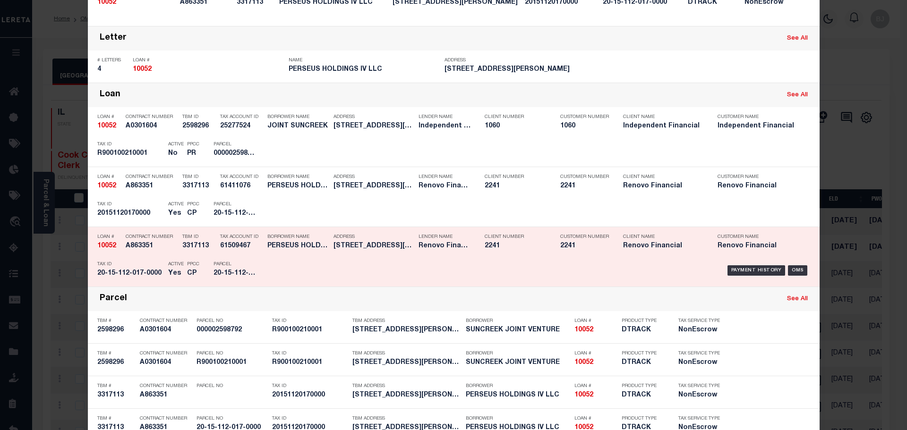
click at [340, 267] on div "Payment History OMS" at bounding box center [540, 270] width 540 height 27
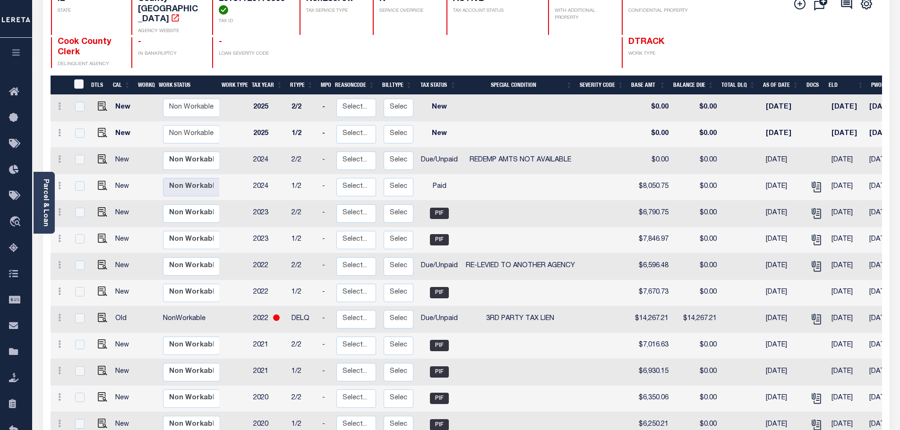
scroll to position [142, 0]
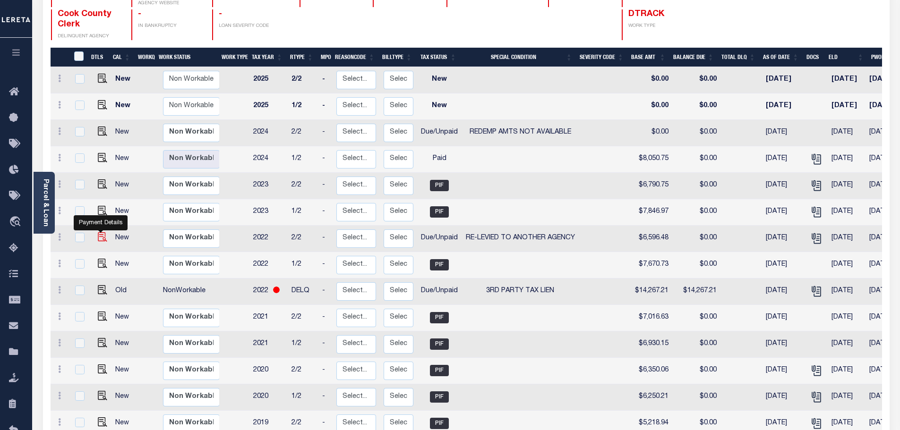
click at [103, 232] on img "" at bounding box center [102, 236] width 9 height 9
checkbox input "true"
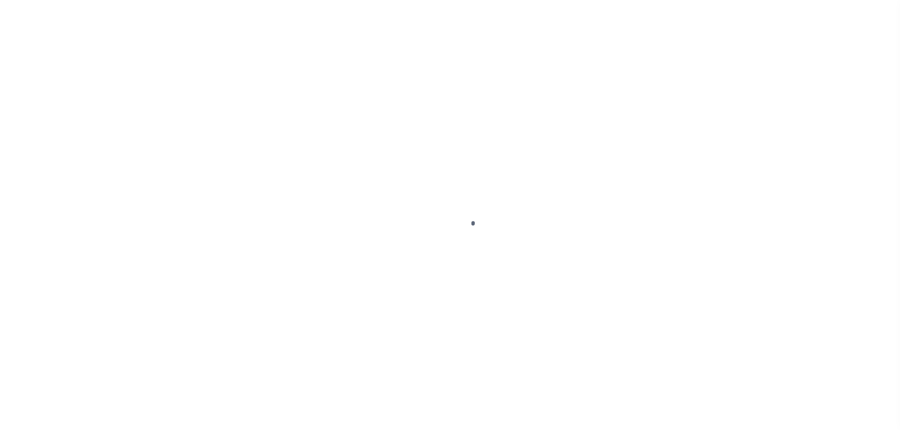
select select "Tax lien sale"
select select "DUE"
select select "31"
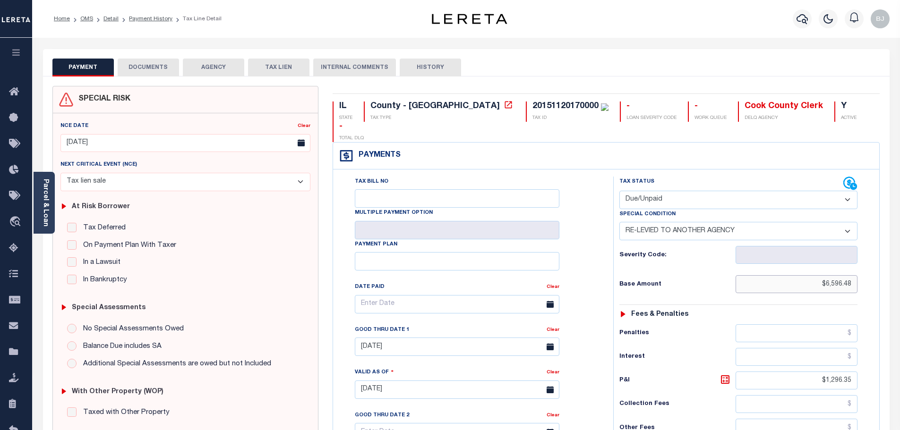
drag, startPoint x: 795, startPoint y: 271, endPoint x: 903, endPoint y: 256, distance: 109.2
click at [899, 256] on html "Home OMS Detail Payment History Tax Line Detail" at bounding box center [450, 358] width 900 height 716
drag, startPoint x: 803, startPoint y: 261, endPoint x: 895, endPoint y: 266, distance: 92.3
click at [895, 266] on div "PAYMENT DOCUMENTS AGENCY DELINQUENT PAYEE" at bounding box center [466, 382] width 861 height 667
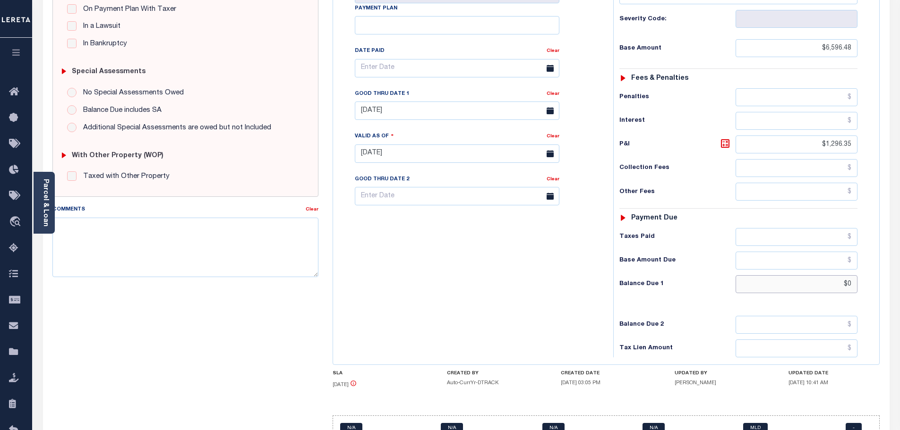
drag, startPoint x: 823, startPoint y: 265, endPoint x: 940, endPoint y: 263, distance: 116.7
click at [899, 263] on html "Home OMS Detail Payment History Tax Line Detail" at bounding box center [450, 122] width 900 height 716
paste input "6,596.48"
type input "$6,596.48"
type input "10/07/2025"
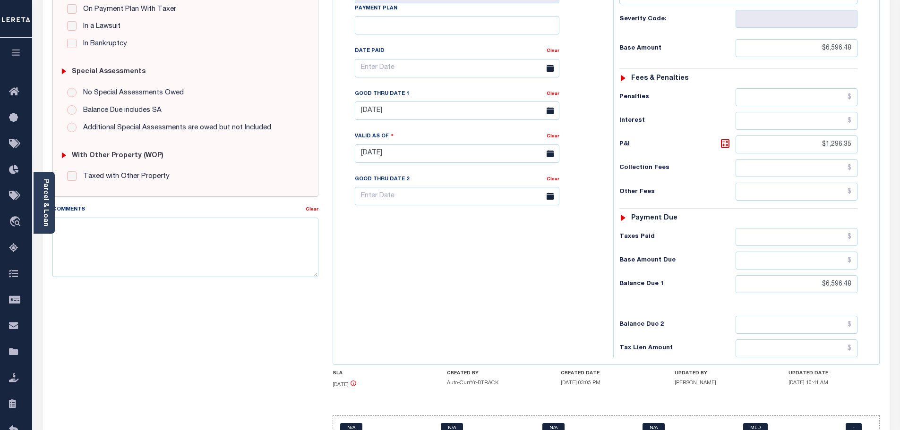
drag, startPoint x: 534, startPoint y: 284, endPoint x: 620, endPoint y: 298, distance: 87.6
click at [535, 283] on div "Tax Bill No Multiple Payment Option Payment Plan Clear" at bounding box center [470, 148] width 271 height 417
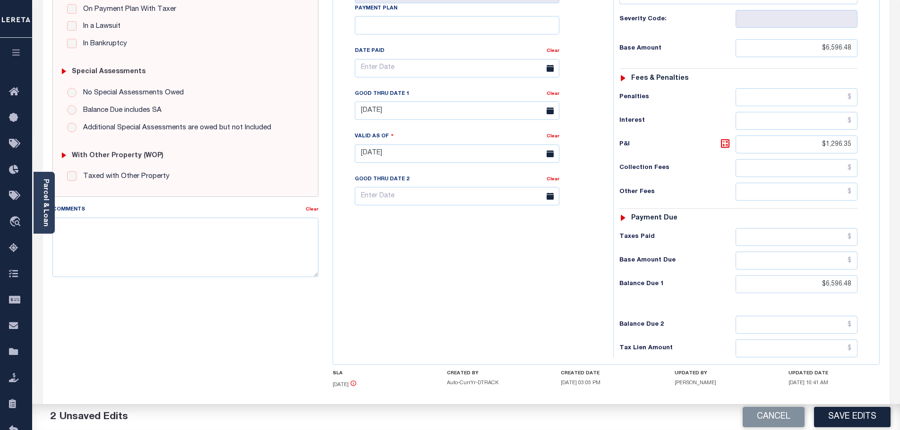
click at [864, 412] on button "Save Edits" at bounding box center [852, 417] width 77 height 20
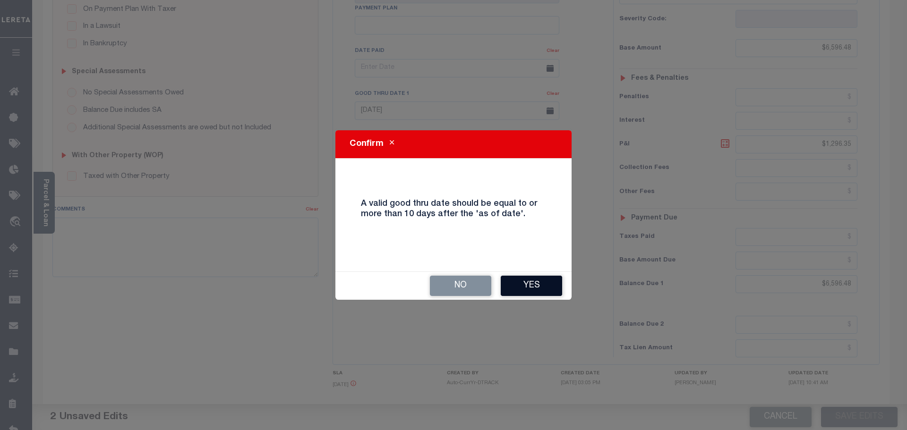
click at [537, 292] on button "Yes" at bounding box center [531, 286] width 61 height 20
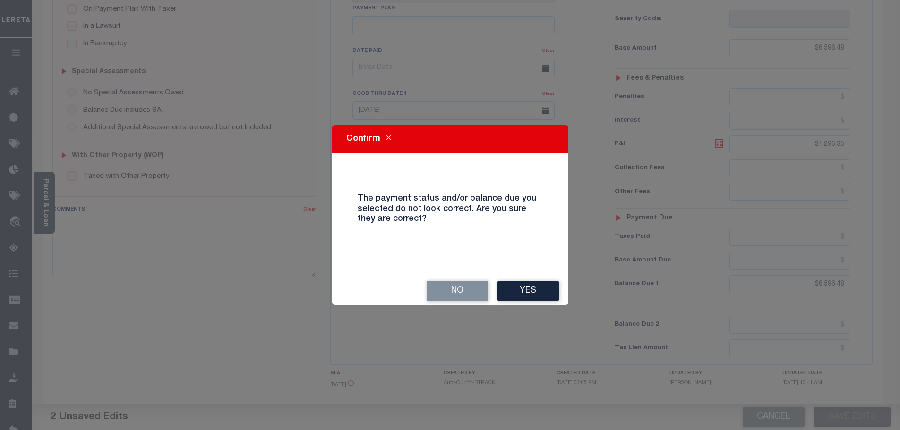
click at [537, 292] on button "Yes" at bounding box center [527, 291] width 61 height 20
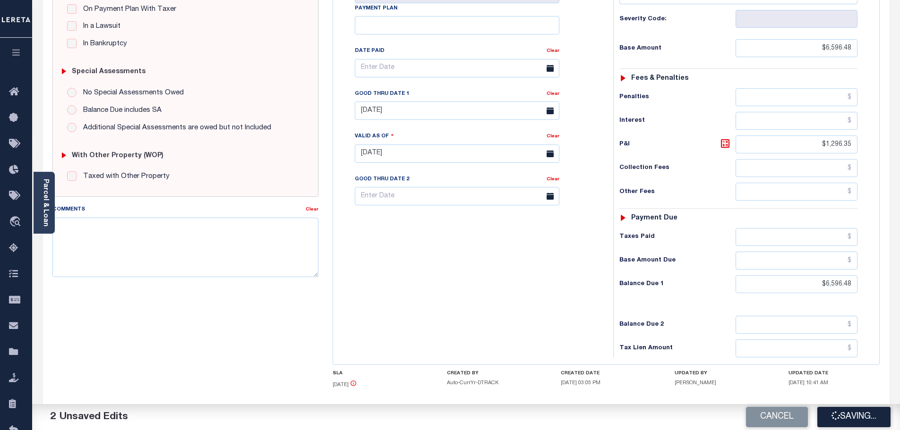
checkbox input "false"
type input "0"
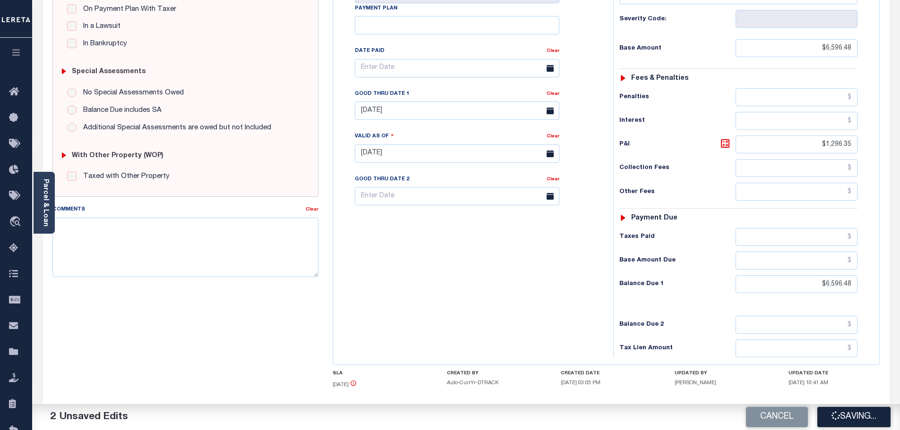
type input "$6,596.48"
type input "$1,296.35"
type input "$6,596.48"
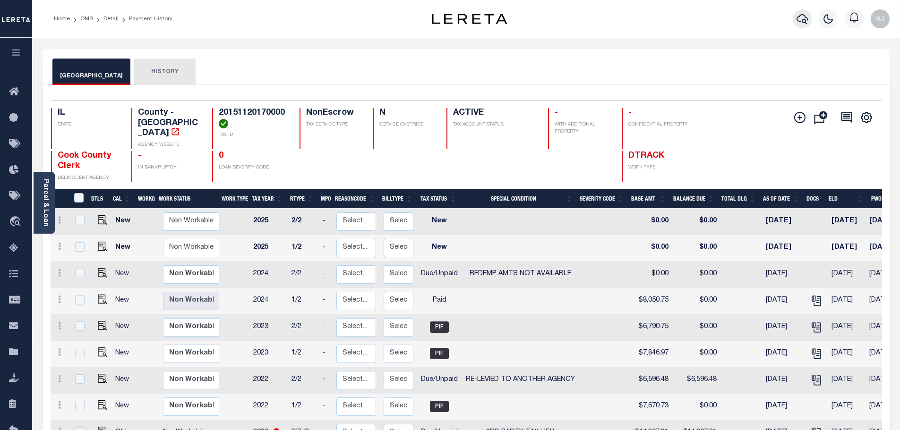
click at [797, 23] on icon "button" at bounding box center [801, 18] width 11 height 11
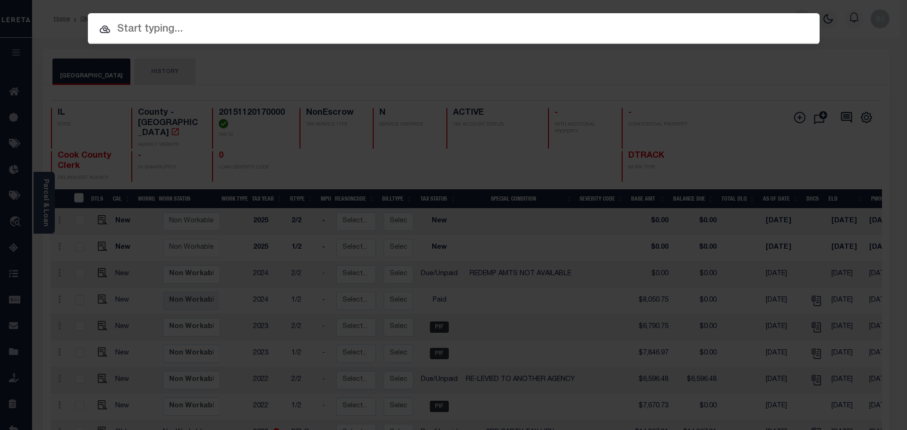
paste input "7720"
type input "7720"
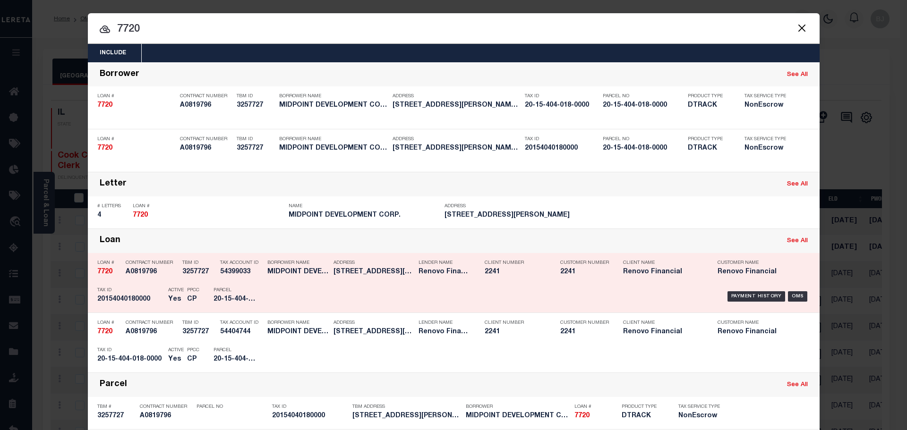
click at [480, 312] on div "Loan # 7720 Contract Number A0819796 TBM ID 3257727 Tax Account ID 54399033 191…" at bounding box center [454, 283] width 732 height 60
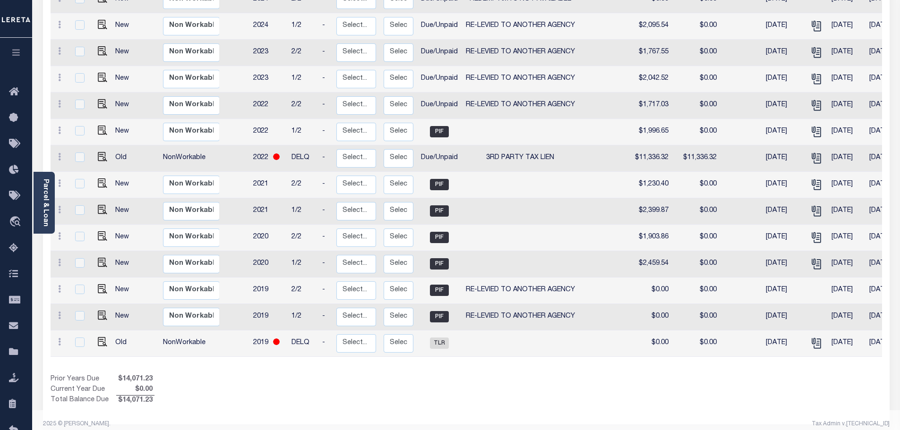
scroll to position [86, 0]
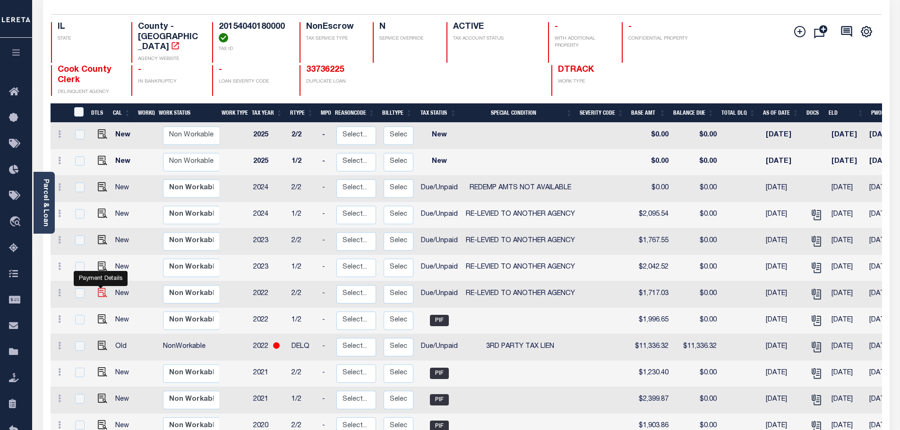
click at [98, 288] on img "" at bounding box center [102, 292] width 9 height 9
checkbox input "true"
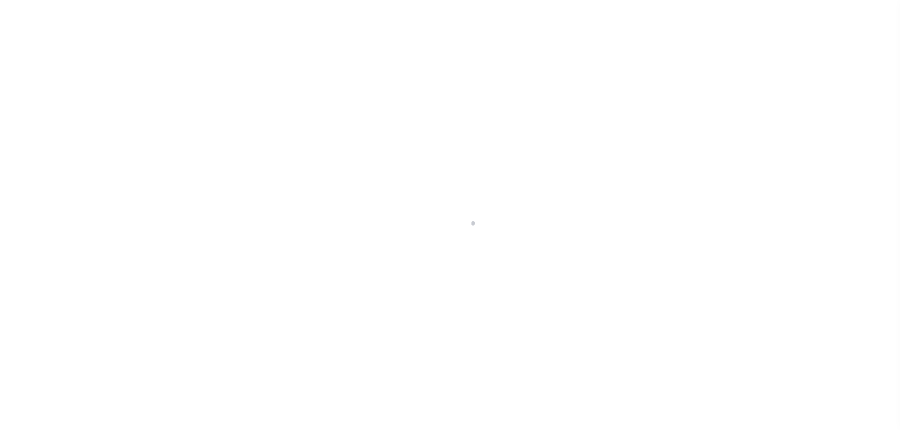
select select "DUE"
select select "31"
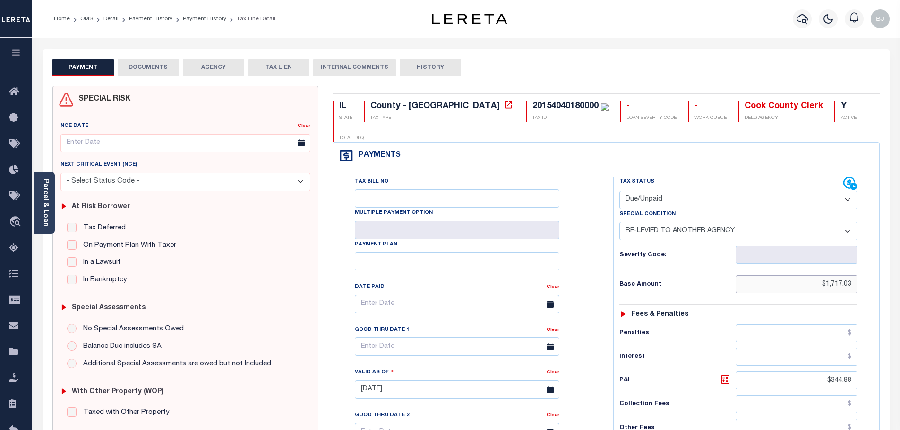
drag, startPoint x: 805, startPoint y: 271, endPoint x: 918, endPoint y: 271, distance: 113.8
click at [899, 271] on html "Home OMS Detail Payment History Payment History Tax Line Detail Profile" at bounding box center [450, 358] width 900 height 716
drag, startPoint x: 794, startPoint y: 270, endPoint x: 902, endPoint y: 267, distance: 108.2
click at [899, 267] on html "Home OMS Detail Payment History Payment History Tax Line Detail Profile" at bounding box center [450, 358] width 900 height 716
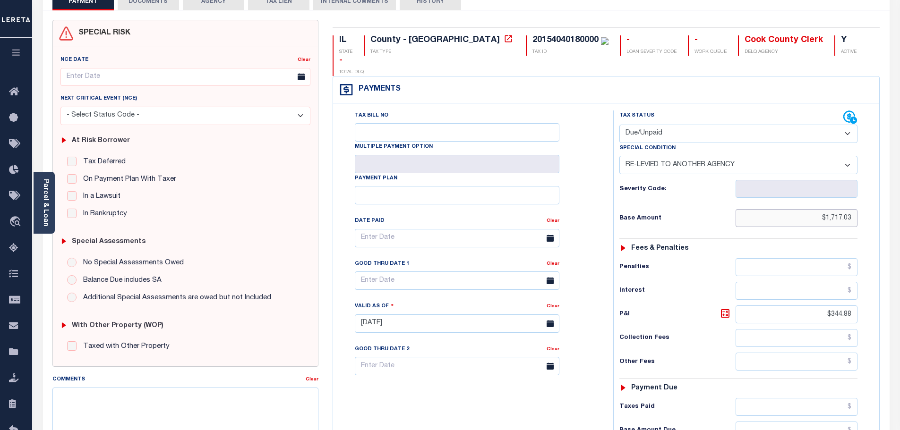
scroll to position [142, 0]
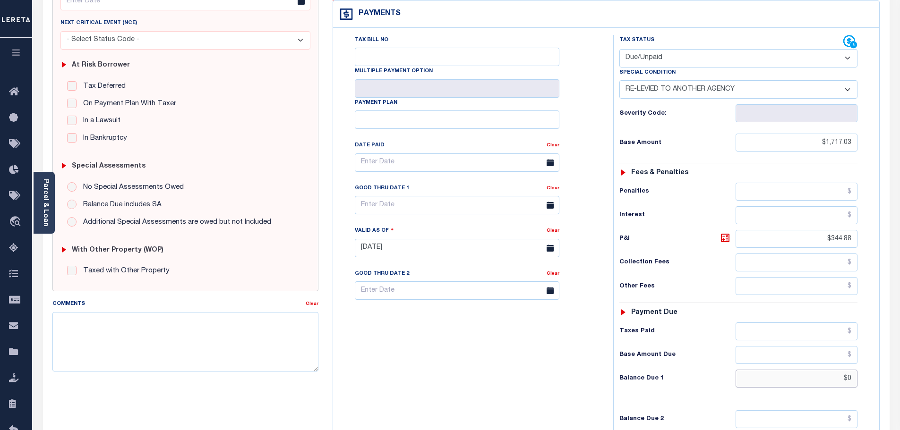
drag, startPoint x: 827, startPoint y: 366, endPoint x: 907, endPoint y: 368, distance: 80.8
click at [899, 368] on html "Home OMS Detail Payment History Payment History Tax Line Detail Profile" at bounding box center [450, 216] width 900 height 716
paste input "1,717.03"
type input "$1,717.03"
type input "[DATE]"
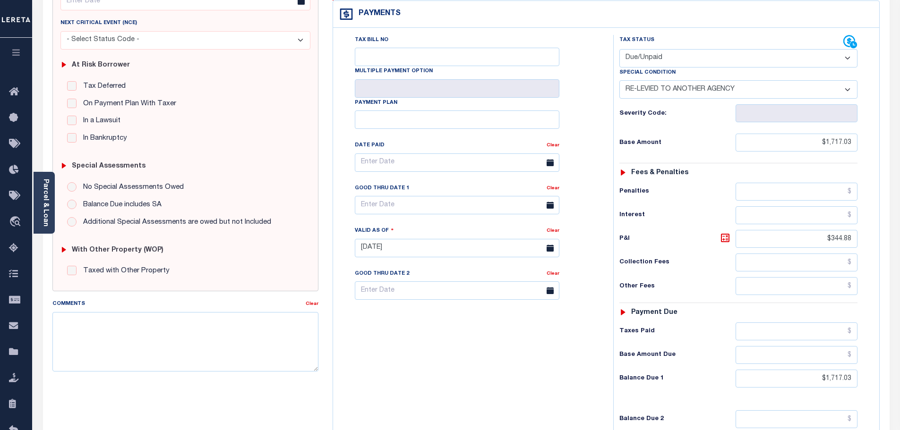
drag, startPoint x: 638, startPoint y: 369, endPoint x: 804, endPoint y: 399, distance: 168.5
click at [640, 369] on div "Tax Status Status - Select Status Code -" at bounding box center [741, 243] width 257 height 417
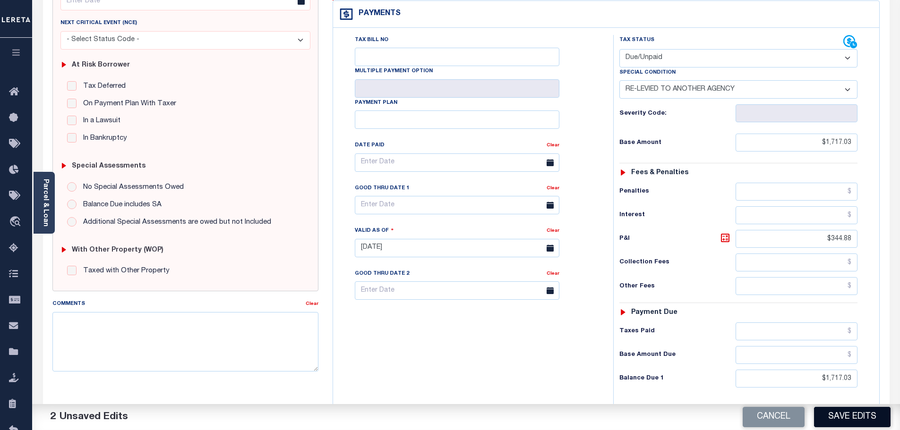
click at [863, 419] on button "Save Edits" at bounding box center [852, 417] width 77 height 20
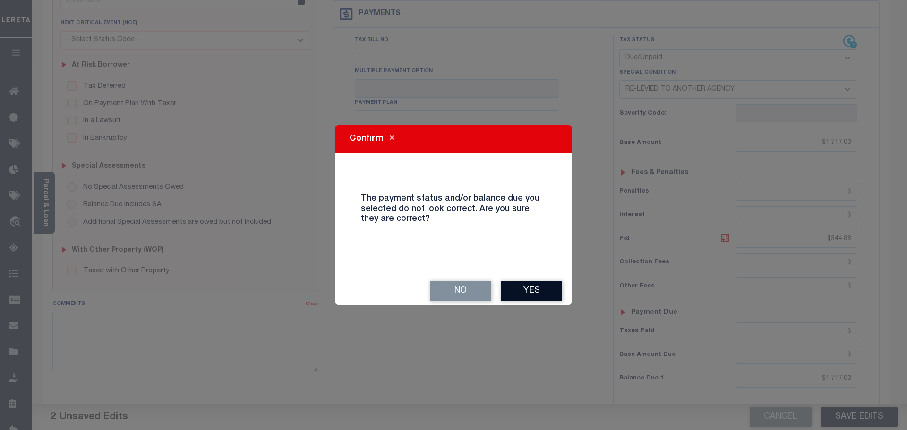
click at [515, 289] on button "Yes" at bounding box center [531, 291] width 61 height 20
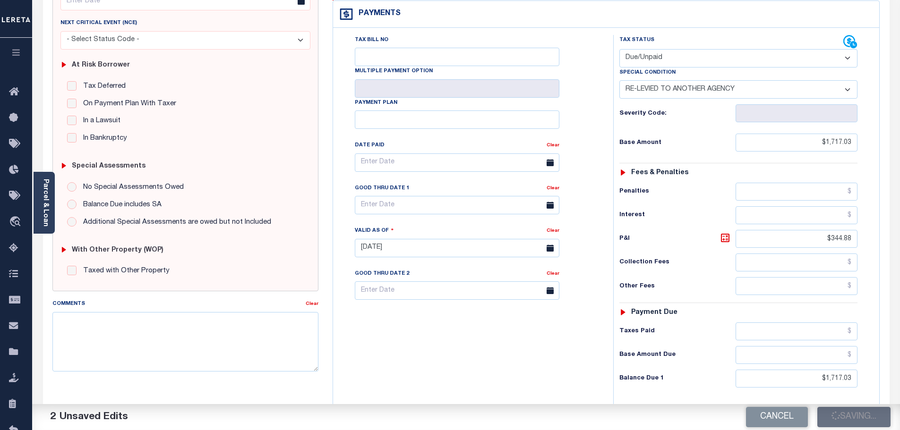
checkbox input "false"
type input "0"
type input "$1,717.03"
type input "$344.88"
type input "$1,717.03"
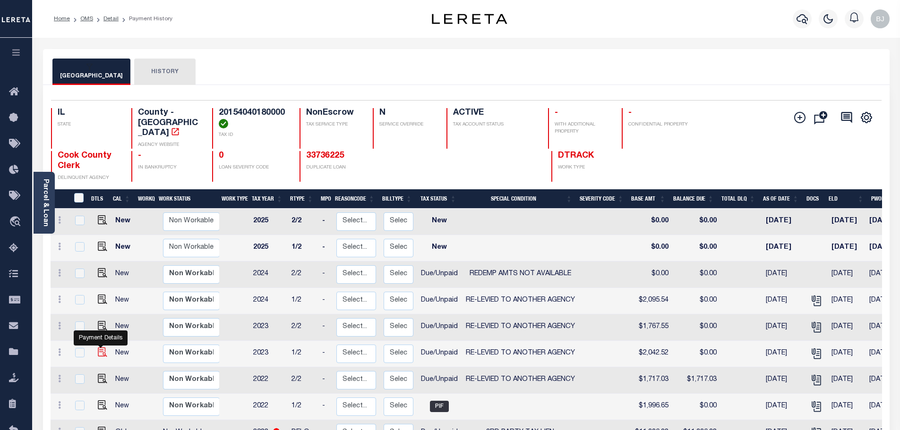
click at [99, 348] on img "" at bounding box center [102, 352] width 9 height 9
checkbox input "true"
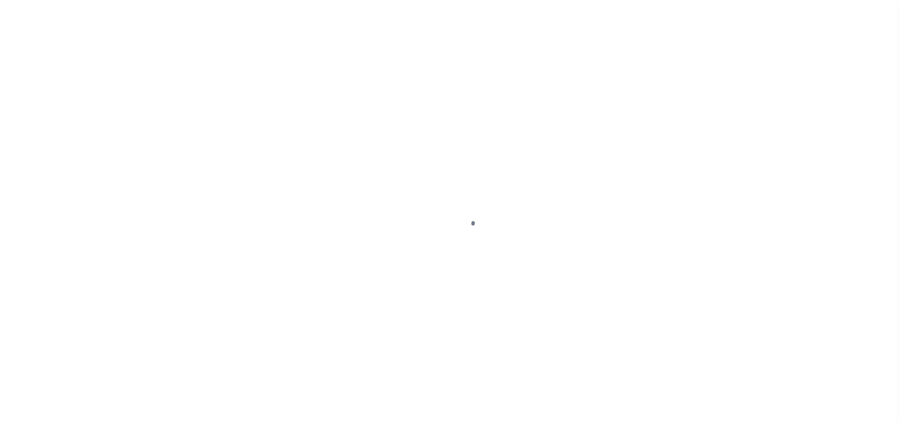
select select "DUE"
select select "31"
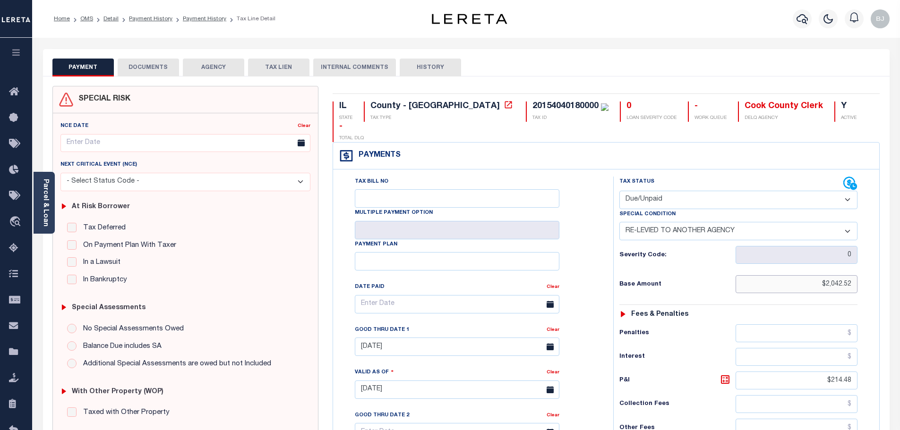
drag, startPoint x: 803, startPoint y: 263, endPoint x: 897, endPoint y: 262, distance: 94.0
click at [897, 262] on div "Parcel & Loan Tax Bill Details 20154040180000 TAX ID" at bounding box center [466, 377] width 868 height 678
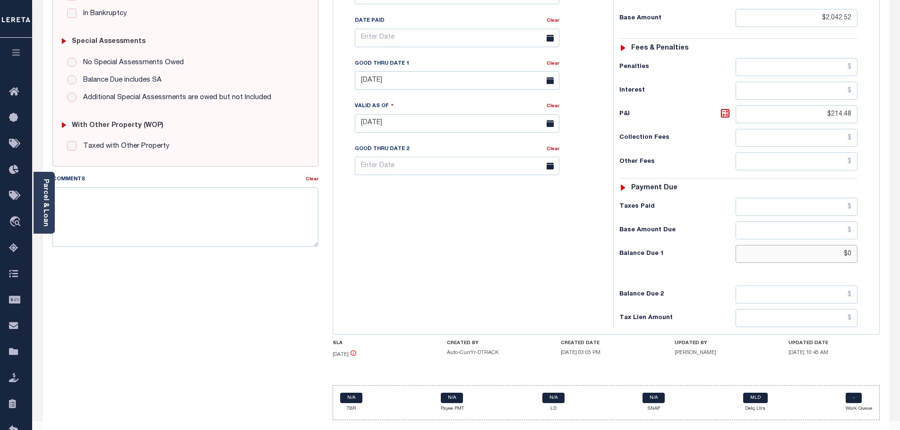
drag, startPoint x: 809, startPoint y: 231, endPoint x: 931, endPoint y: 234, distance: 121.4
click at [899, 234] on html "Home OMS Detail Payment History Payment History Tax Line Detail Profile" at bounding box center [450, 92] width 900 height 716
paste input "2,042.52"
type input "$2,042.52"
type input "[DATE]"
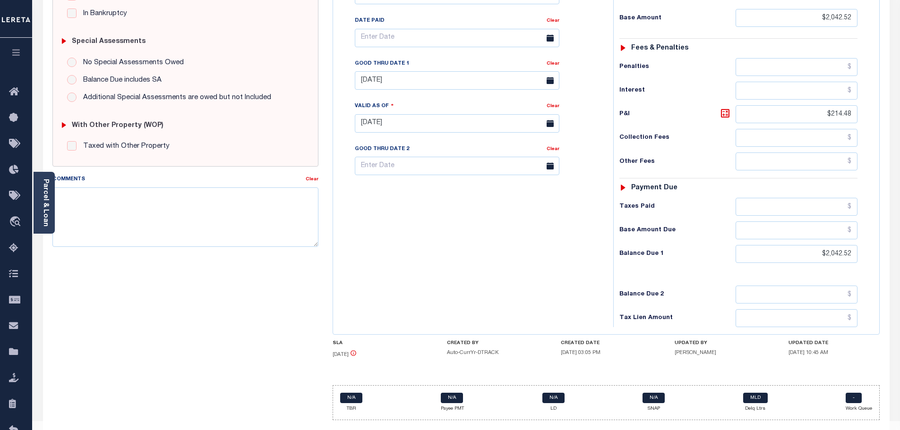
drag, startPoint x: 572, startPoint y: 258, endPoint x: 597, endPoint y: 269, distance: 26.9
click at [572, 258] on div "Tax Bill No Multiple Payment Option Payment Plan Clear" at bounding box center [470, 118] width 271 height 417
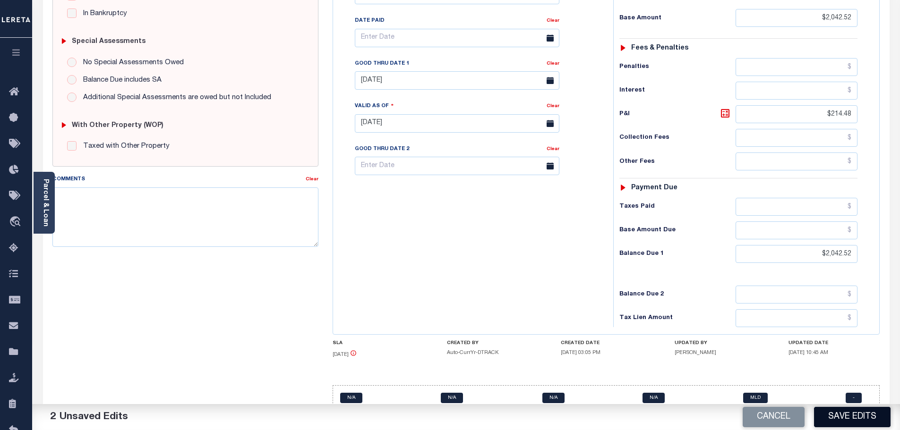
click at [845, 409] on button "Save Edits" at bounding box center [852, 417] width 77 height 20
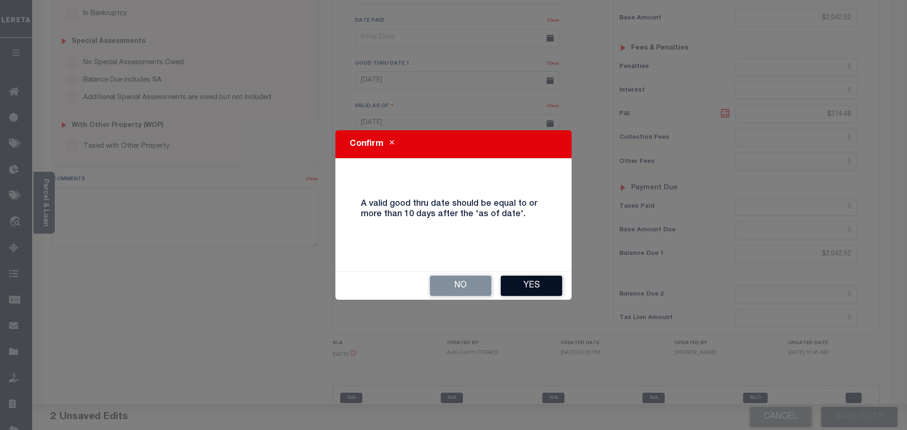
click at [539, 278] on button "Yes" at bounding box center [531, 286] width 61 height 20
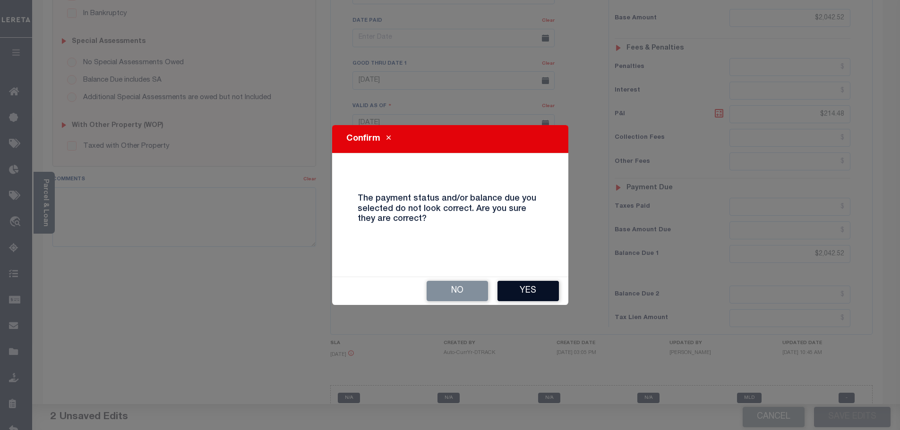
click at [534, 281] on button "Yes" at bounding box center [527, 291] width 61 height 20
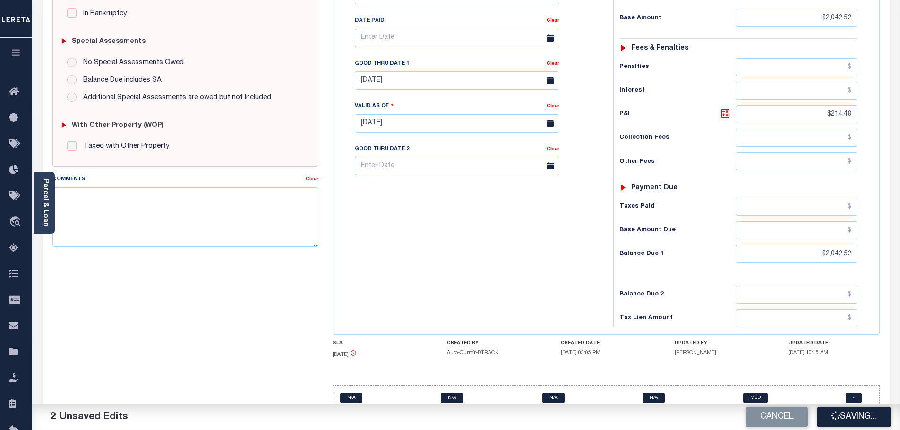
checkbox input "false"
type input "$2,042.52"
type input "$214.48"
type input "$2,042.52"
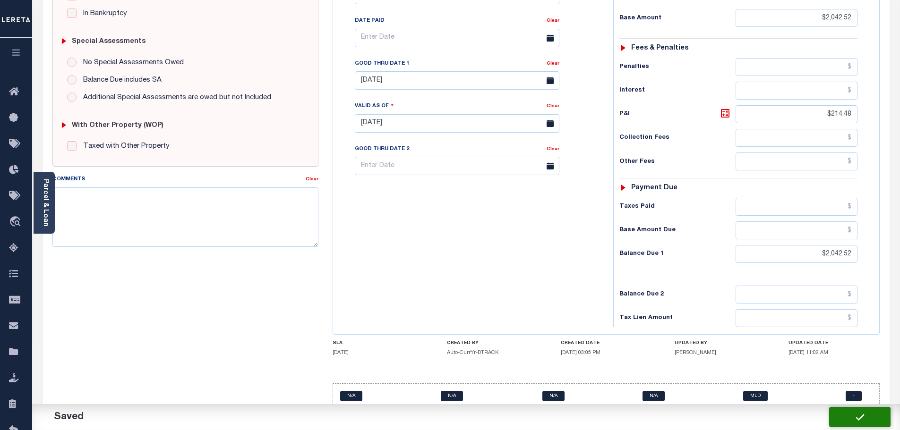
scroll to position [265, 0]
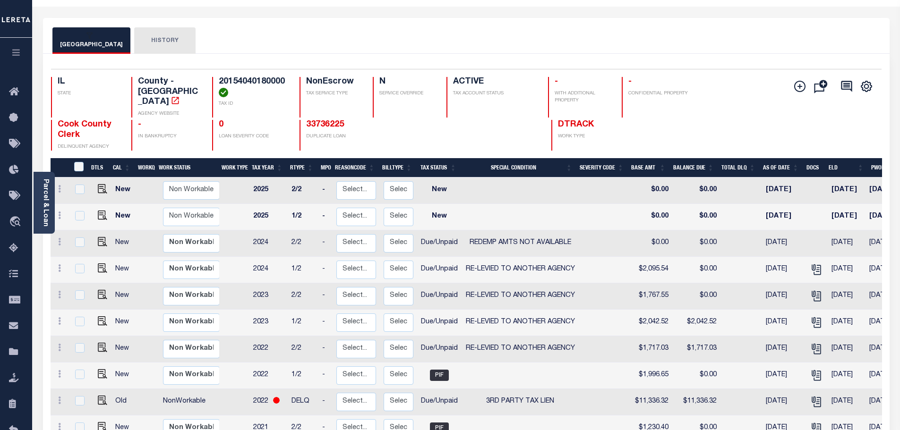
scroll to position [189, 0]
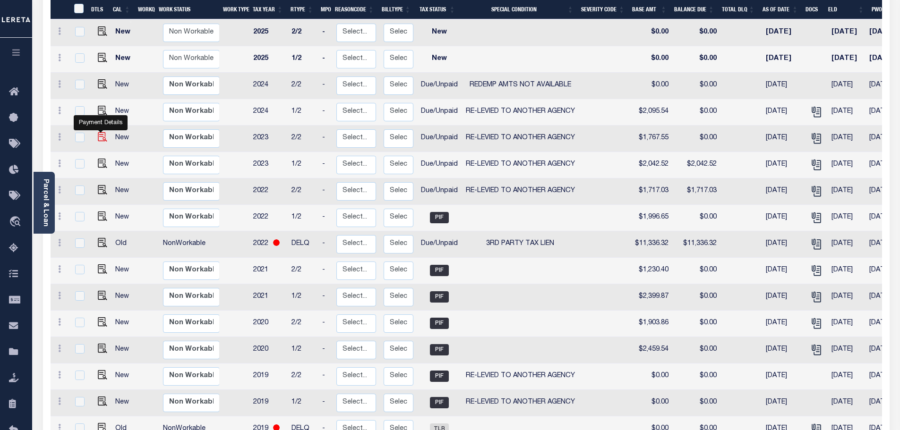
click at [99, 132] on img "" at bounding box center [102, 136] width 9 height 9
checkbox input "true"
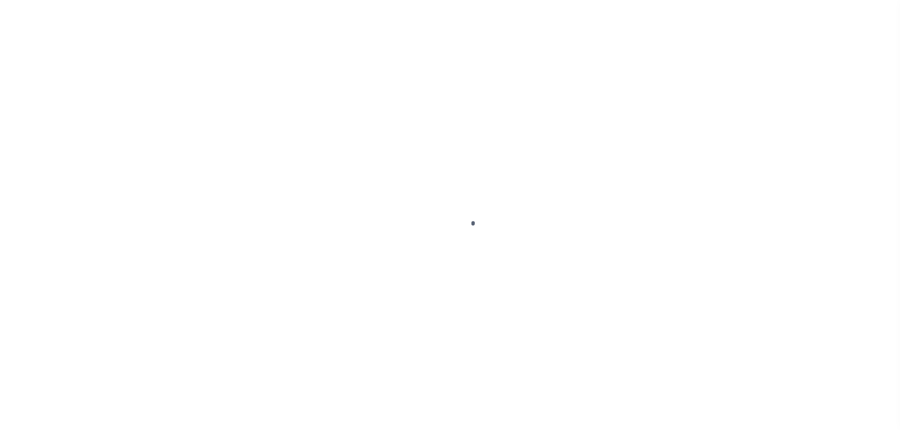
select select "DUE"
select select "31"
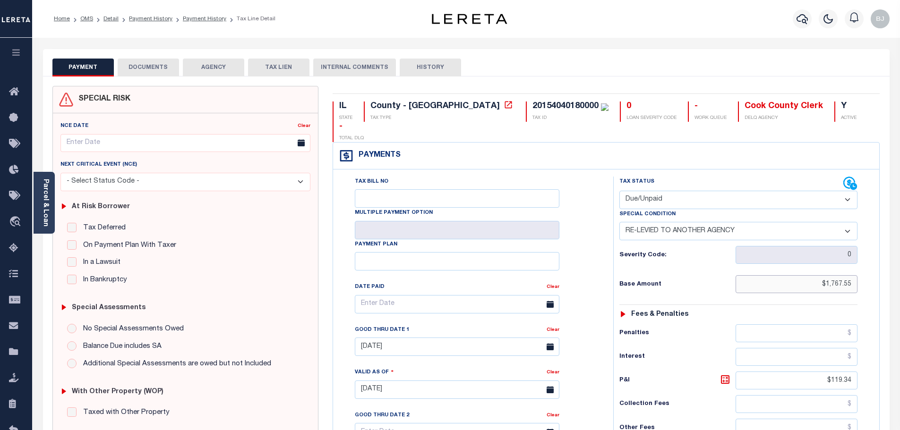
drag, startPoint x: 838, startPoint y: 262, endPoint x: 868, endPoint y: 264, distance: 30.3
click at [882, 263] on div "IL STATE County - IL TAX TYPE 20154040180000 TAX ID 0 LOAN SEVERITY CODE - WORK…" at bounding box center [605, 390] width 561 height 608
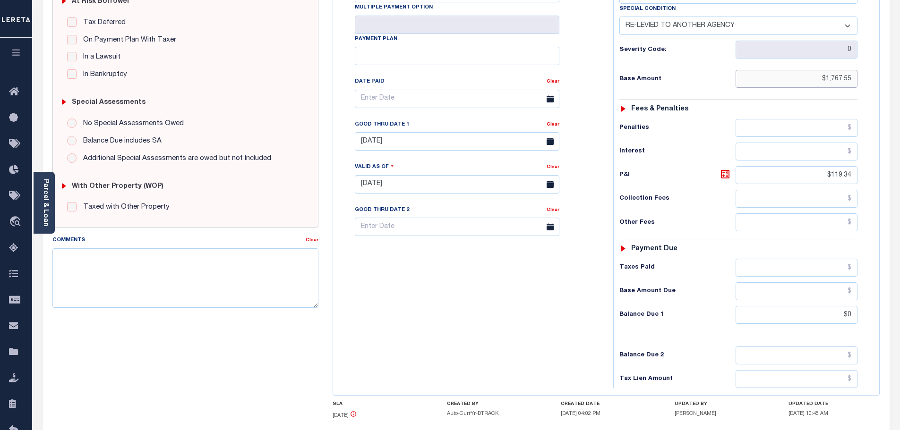
scroll to position [236, 0]
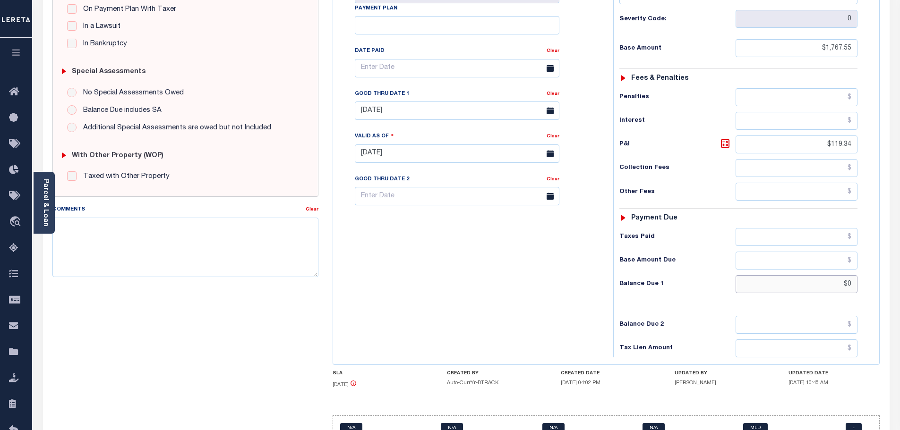
drag, startPoint x: 819, startPoint y: 265, endPoint x: 889, endPoint y: 265, distance: 69.9
click at [889, 265] on div "SPECIAL RISK NCE Date Clear" at bounding box center [466, 152] width 847 height 625
paste input "1,767.55"
type input "$1,767.55"
type input "[DATE]"
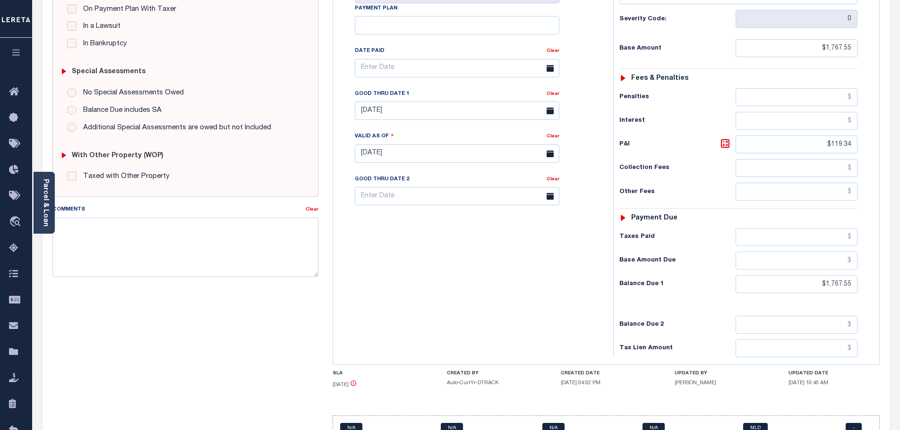
click at [601, 244] on div "Tax Bill No Multiple Payment Option Payment Plan Clear" at bounding box center [470, 148] width 271 height 417
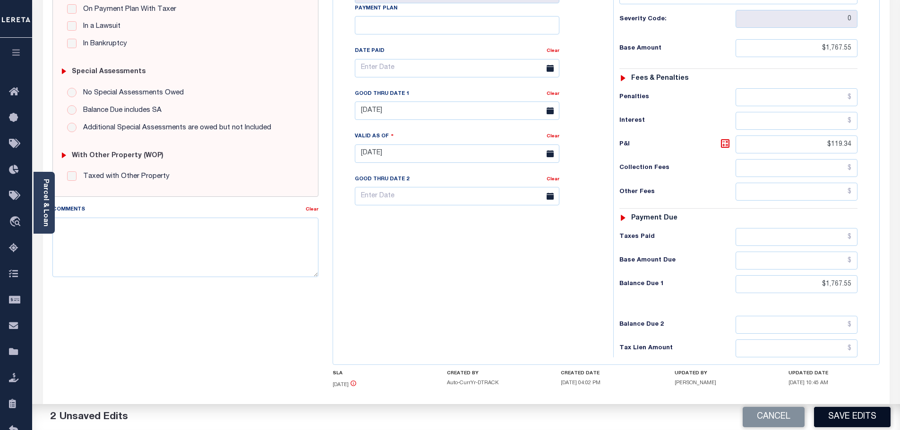
click at [822, 419] on button "Save Edits" at bounding box center [852, 417] width 77 height 20
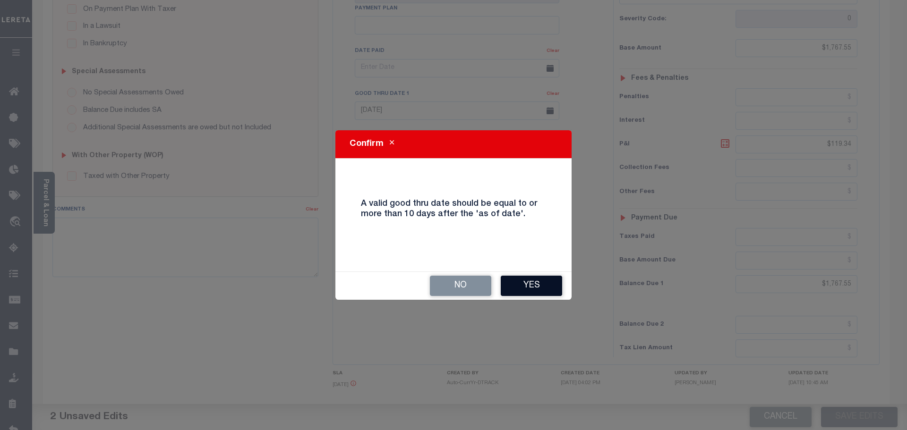
click at [522, 282] on button "Yes" at bounding box center [531, 286] width 61 height 20
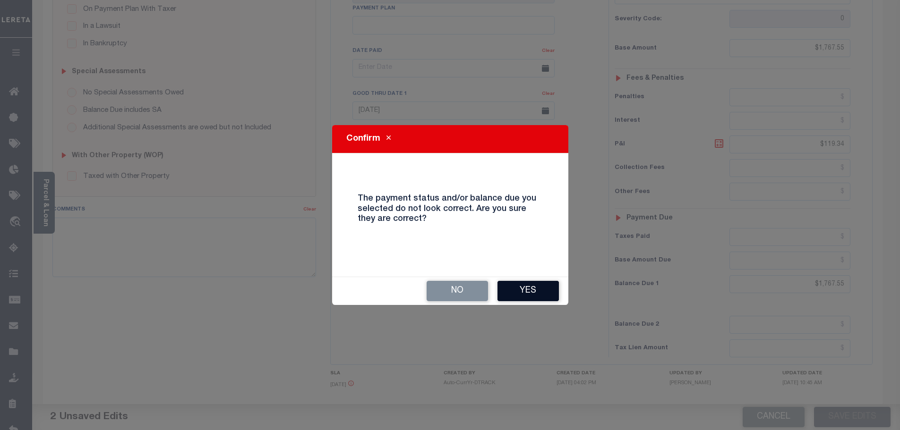
click at [530, 297] on button "Yes" at bounding box center [527, 291] width 61 height 20
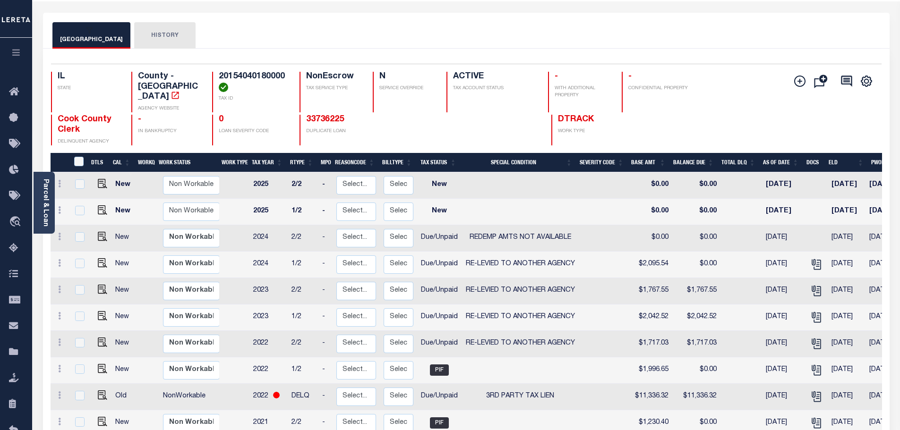
scroll to position [47, 0]
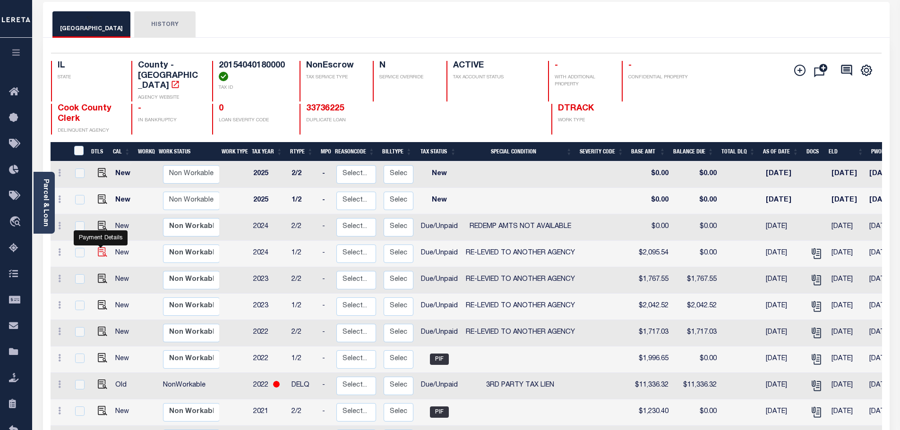
click at [100, 248] on img "" at bounding box center [102, 252] width 9 height 9
checkbox input "true"
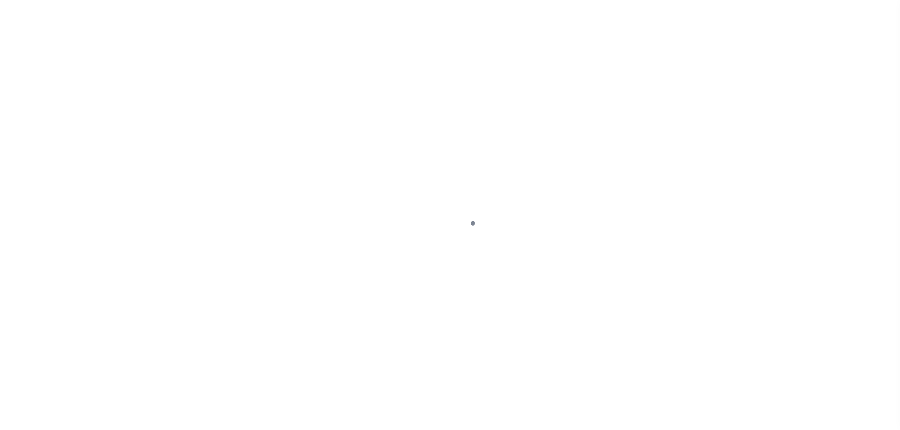
select select "DUE"
select select "31"
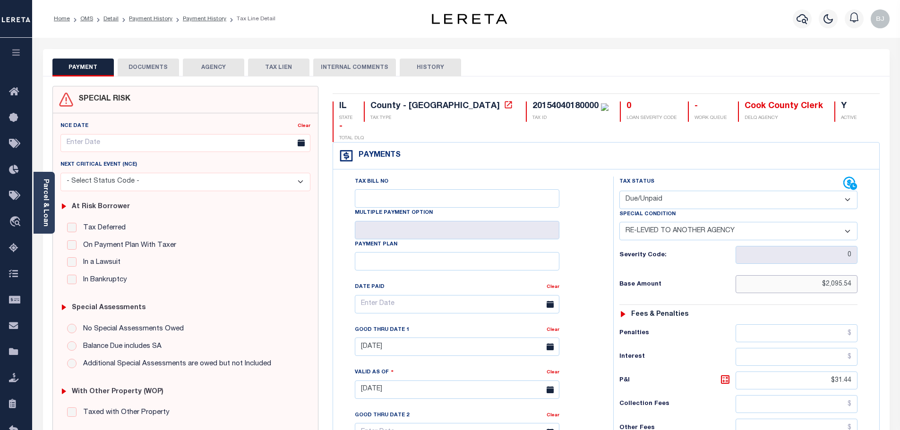
drag, startPoint x: 811, startPoint y: 271, endPoint x: 934, endPoint y: 276, distance: 123.9
click at [899, 276] on html "Home OMS Detail Payment History Payment History Tax Line Detail Profile" at bounding box center [450, 358] width 900 height 716
paste input "1,767.55"
type input "$1,767.55"
drag, startPoint x: 669, startPoint y: 389, endPoint x: 741, endPoint y: 420, distance: 77.7
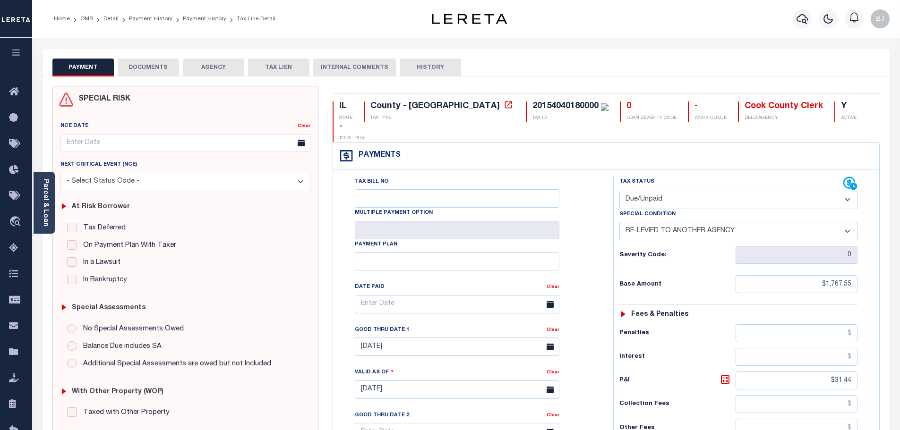
click at [670, 395] on div "Collection Fees" at bounding box center [738, 404] width 238 height 18
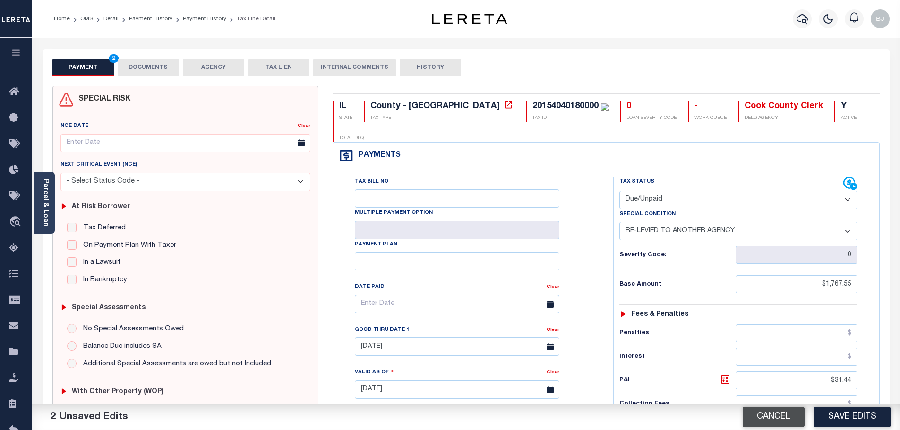
click at [751, 415] on button "Cancel" at bounding box center [774, 417] width 62 height 20
type input "[DATE]"
type input "$2,095.54"
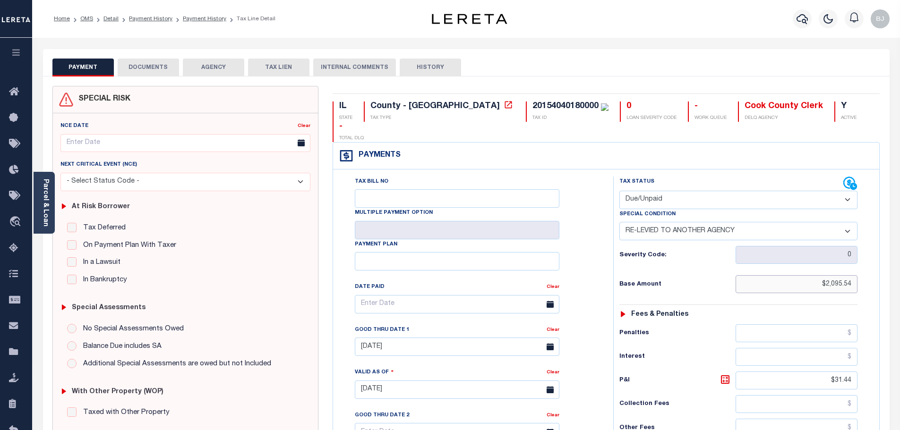
drag, startPoint x: 811, startPoint y: 269, endPoint x: 959, endPoint y: 269, distance: 147.9
click at [899, 269] on html "Home OMS Detail Payment History Payment History Tax Line Detail Profile" at bounding box center [450, 358] width 900 height 716
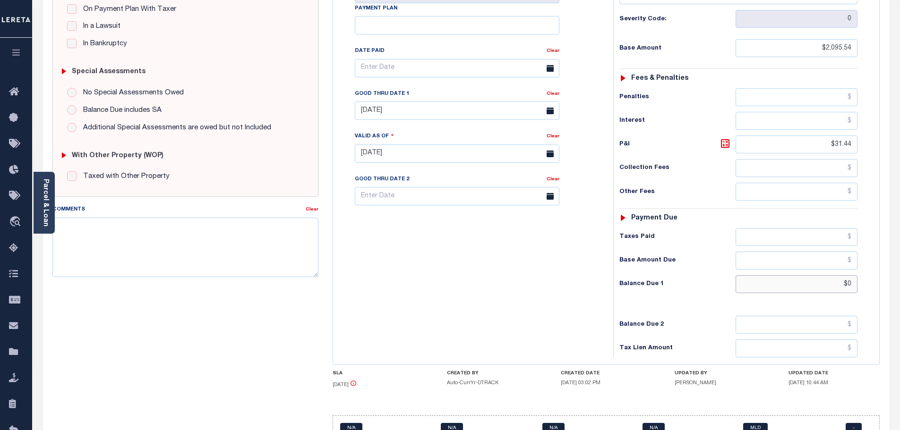
drag, startPoint x: 852, startPoint y: 269, endPoint x: 929, endPoint y: 261, distance: 77.4
click at [899, 261] on html "Home OMS Detail Payment History Payment History Tax Line Detail Profile" at bounding box center [450, 122] width 900 height 716
paste input "2,095.54"
type input "$2,095.54"
type input "[DATE]"
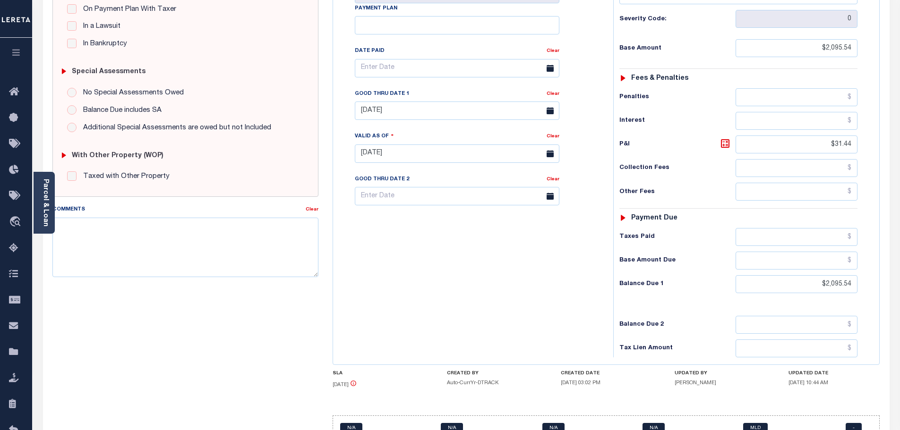
click at [715, 281] on h6 "Balance Due 1" at bounding box center [677, 285] width 116 height 8
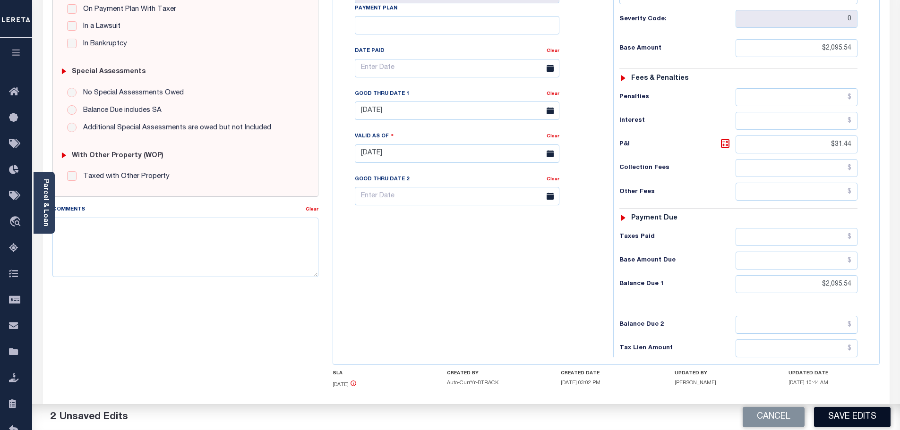
click at [875, 419] on button "Save Edits" at bounding box center [852, 417] width 77 height 20
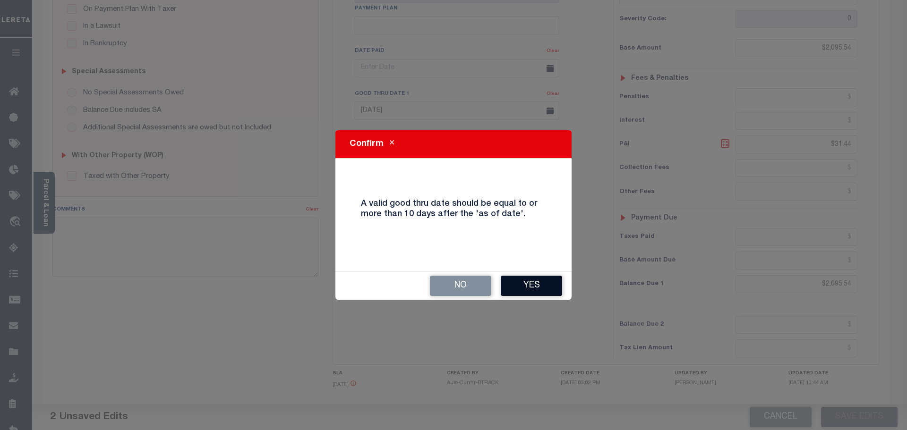
click at [529, 284] on button "Yes" at bounding box center [531, 286] width 61 height 20
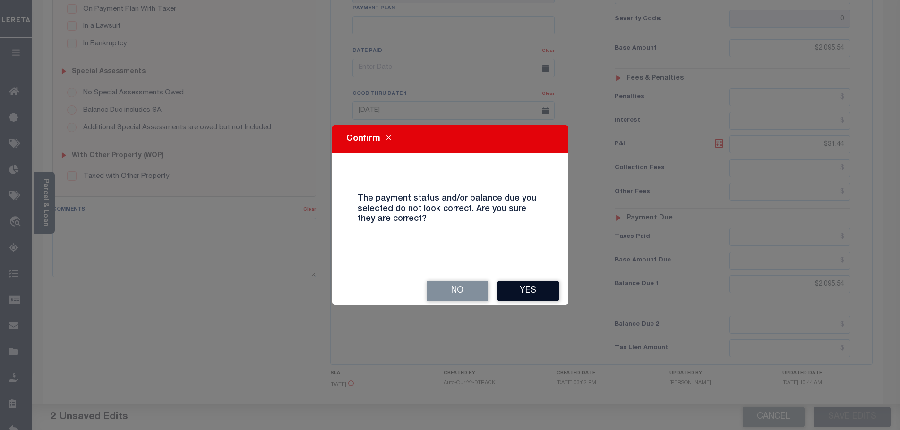
click at [542, 298] on button "Yes" at bounding box center [527, 291] width 61 height 20
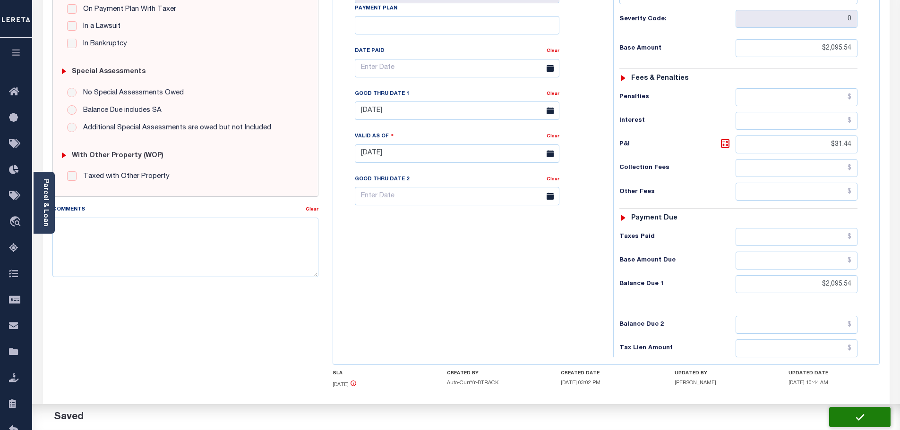
checkbox input "false"
type input "$2,095.54"
type input "$31.44"
type input "$2,095.54"
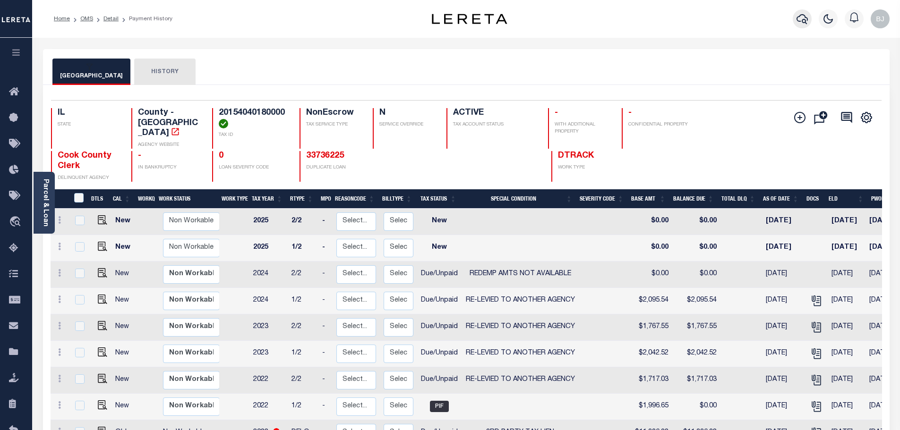
click at [799, 21] on icon "button" at bounding box center [801, 18] width 11 height 11
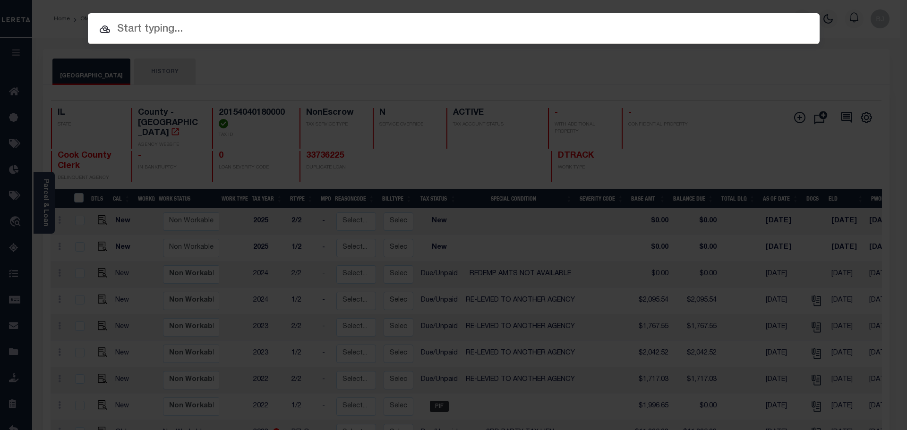
paste input "6543"
type input "6543"
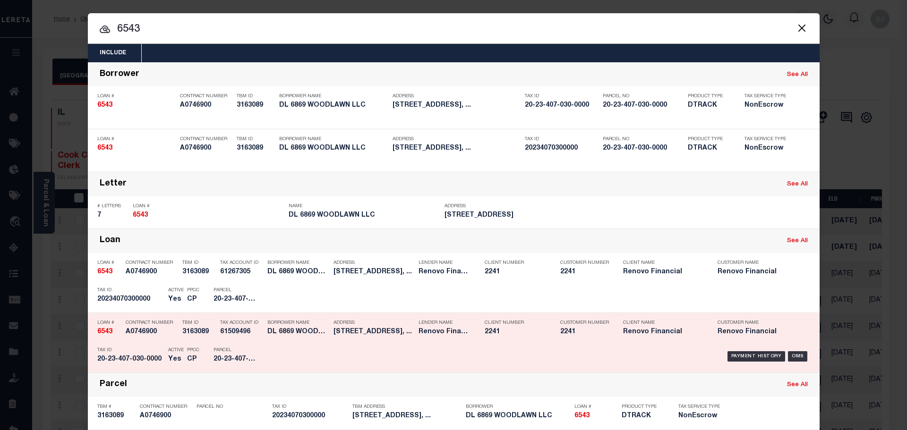
click at [385, 314] on div "Loan # 6543 Contract Number A0746900 TBM ID 3163089 Tax Account ID 61509496 179…" at bounding box center [454, 343] width 732 height 60
